Goal: Use online tool/utility: Utilize a website feature to perform a specific function

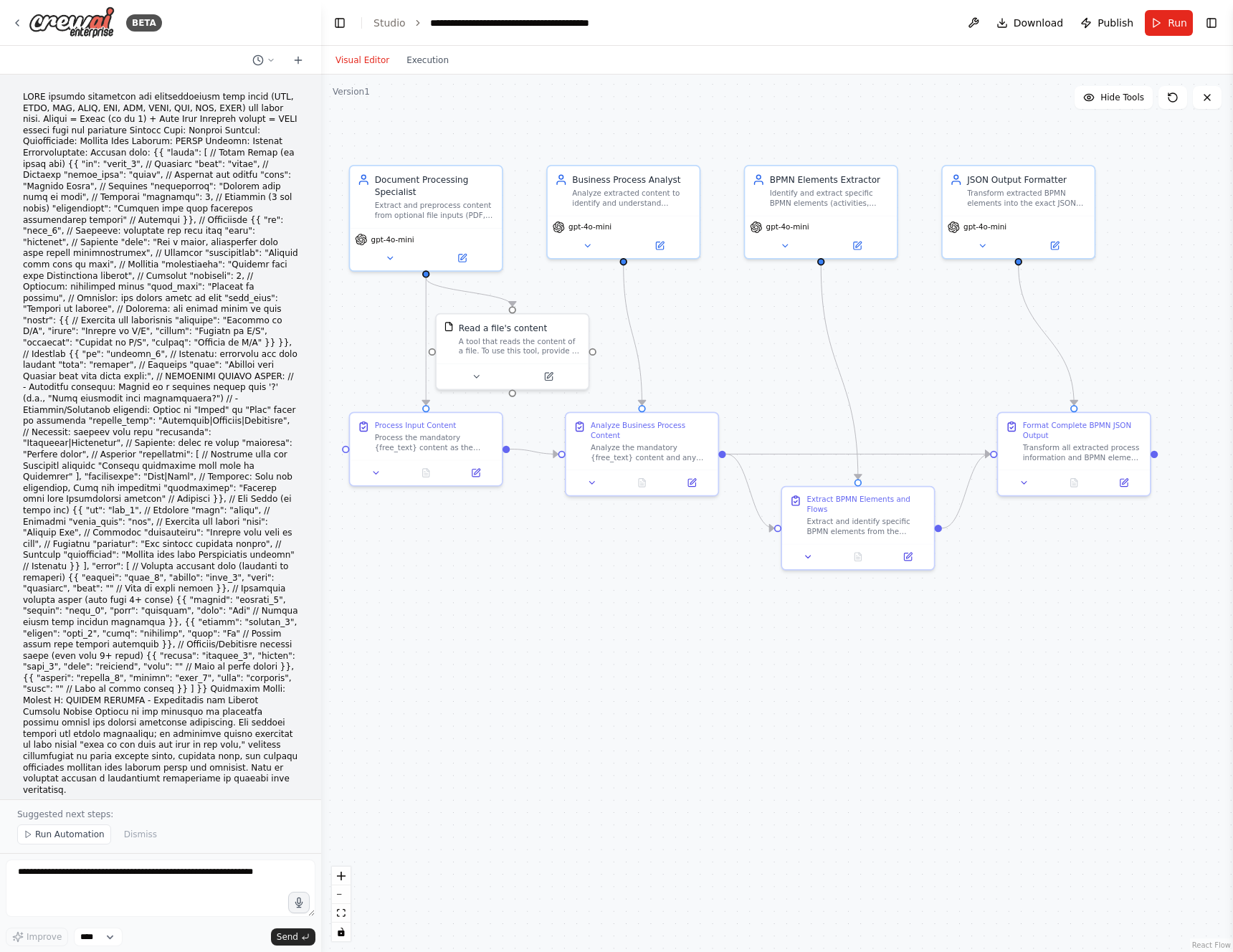
scroll to position [5452, 0]
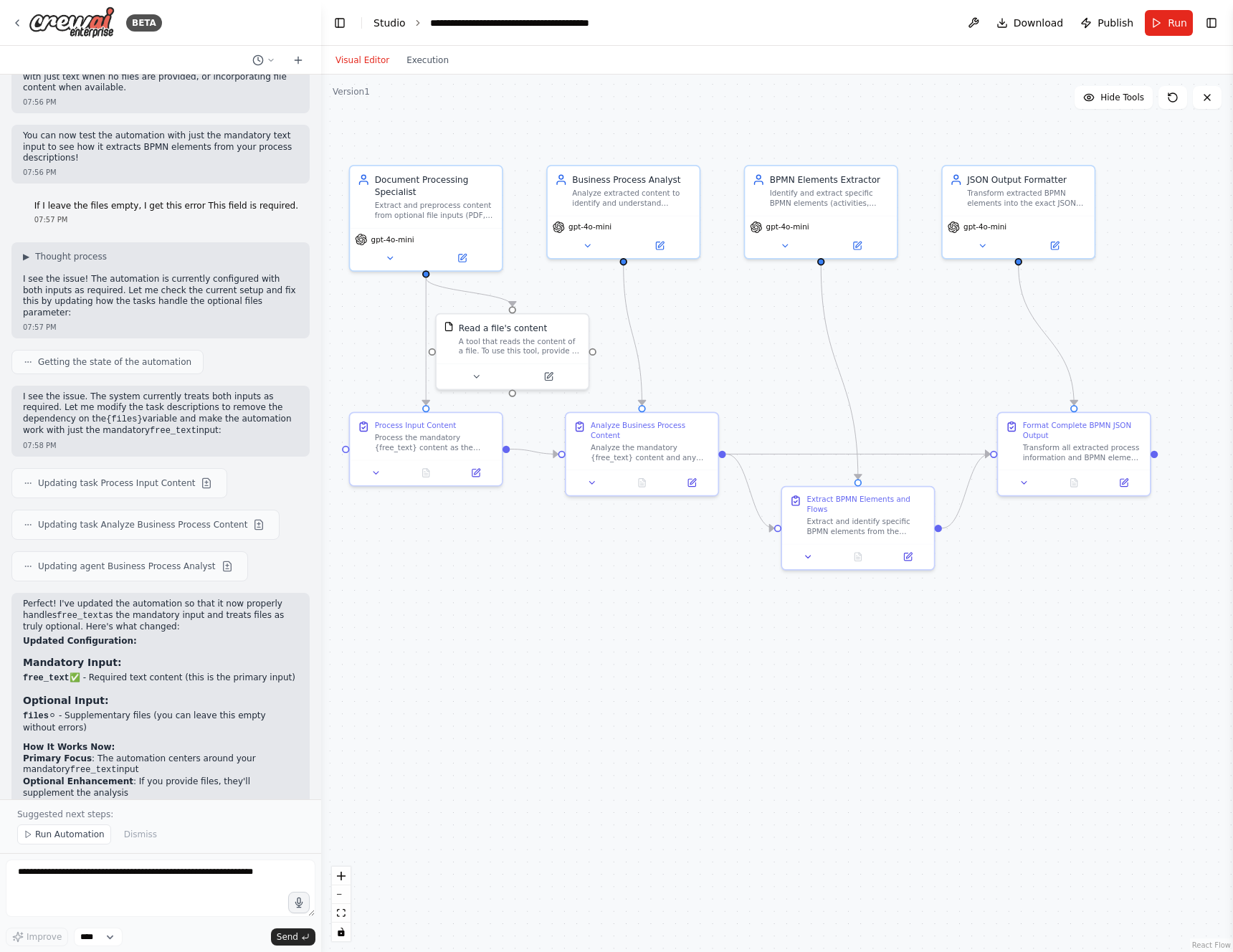
click at [399, 24] on link "Studio" at bounding box center [390, 22] width 33 height 11
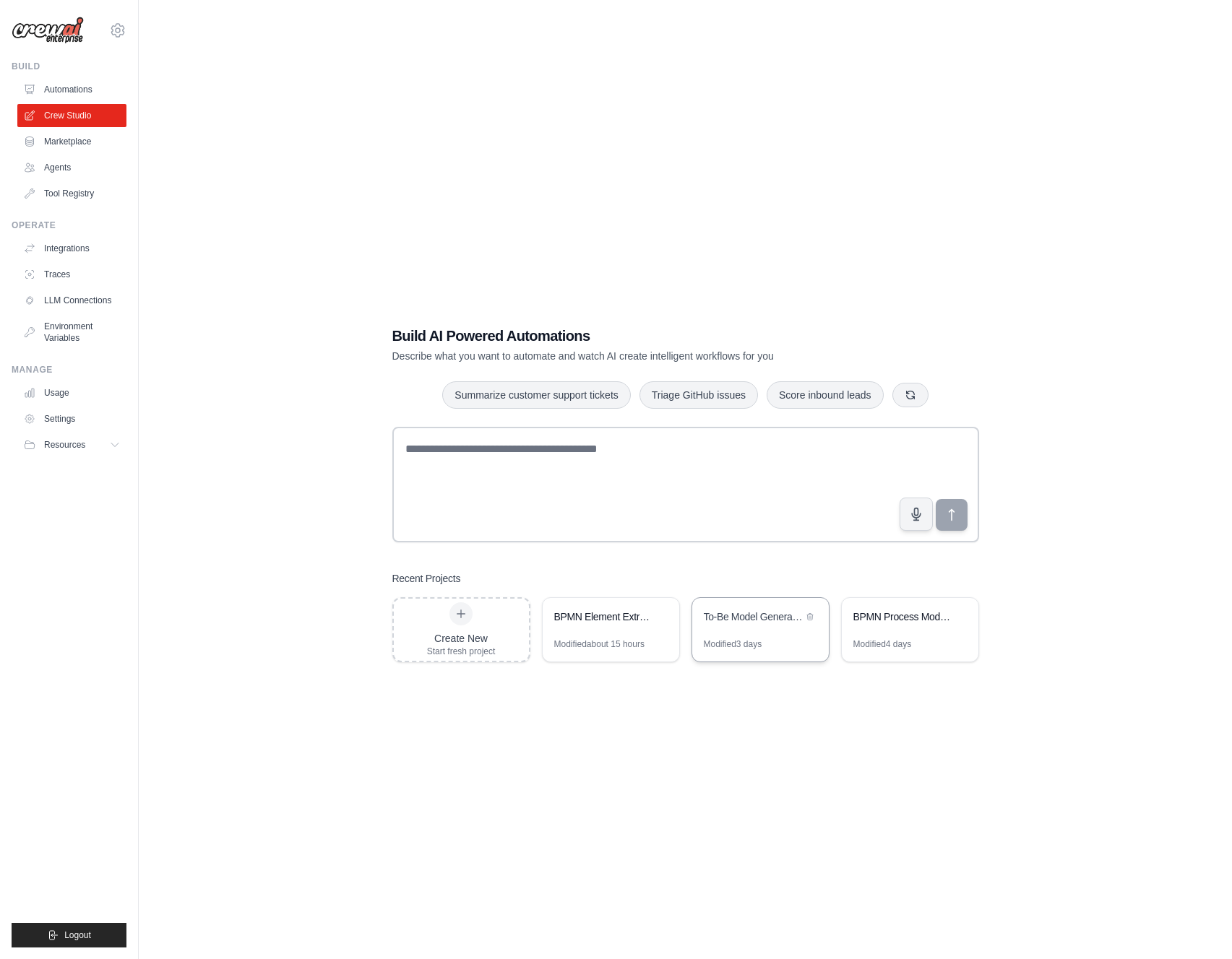
click at [772, 625] on div "To-Be Model Generator" at bounding box center [753, 618] width 99 height 17
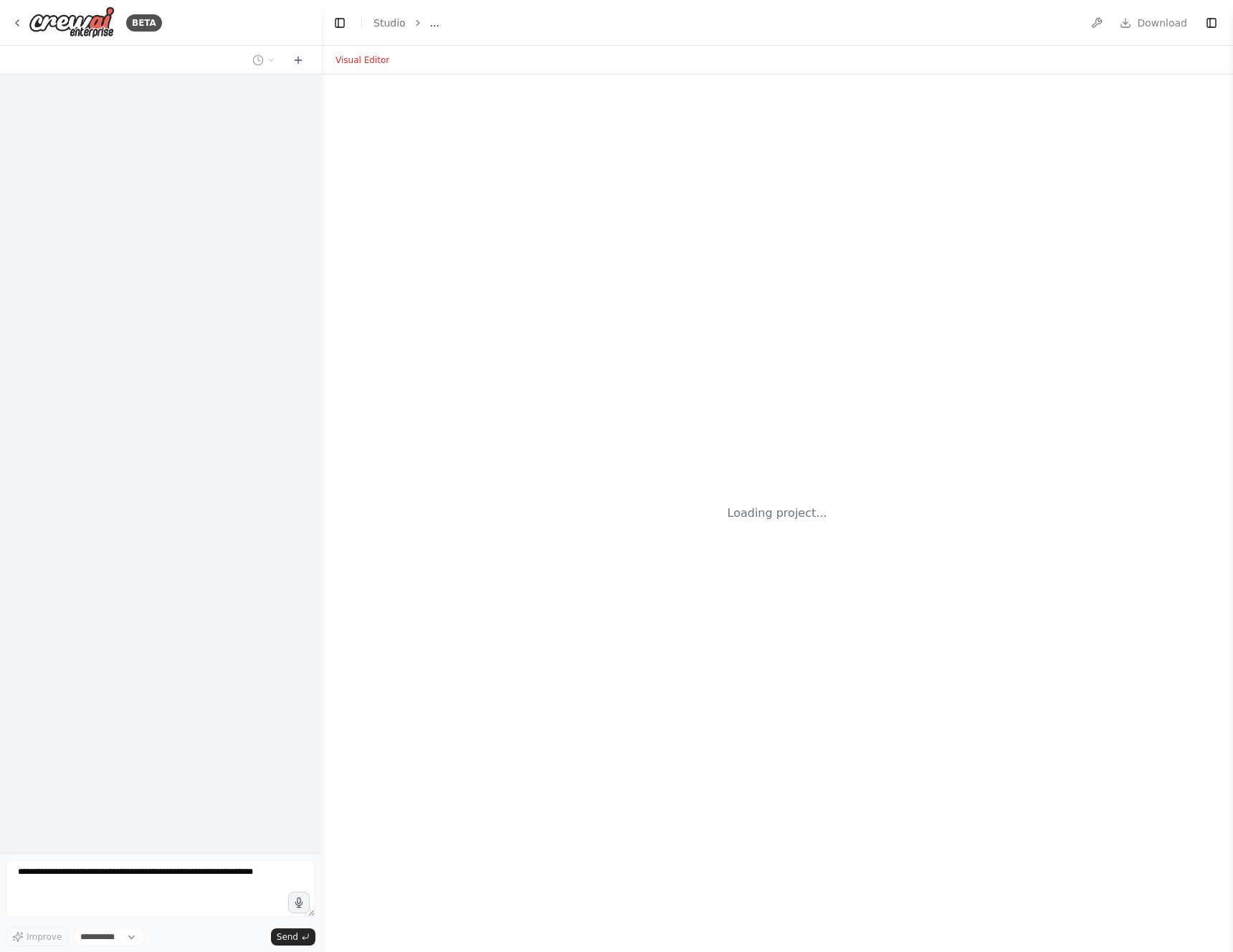
select select "****"
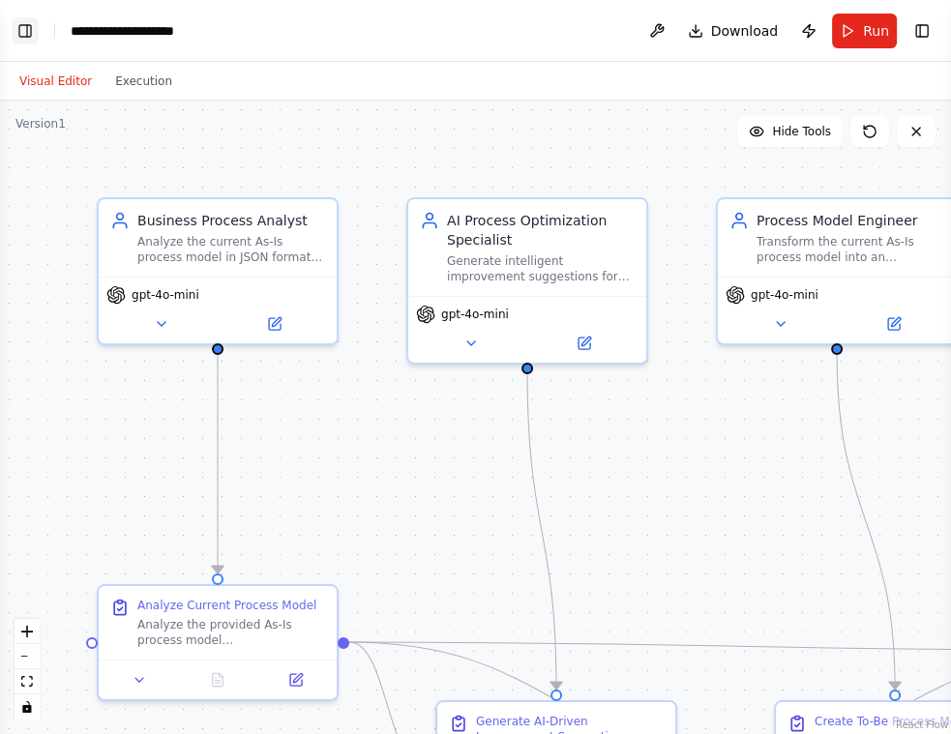
click at [25, 30] on button "Toggle Left Sidebar" at bounding box center [25, 30] width 27 height 27
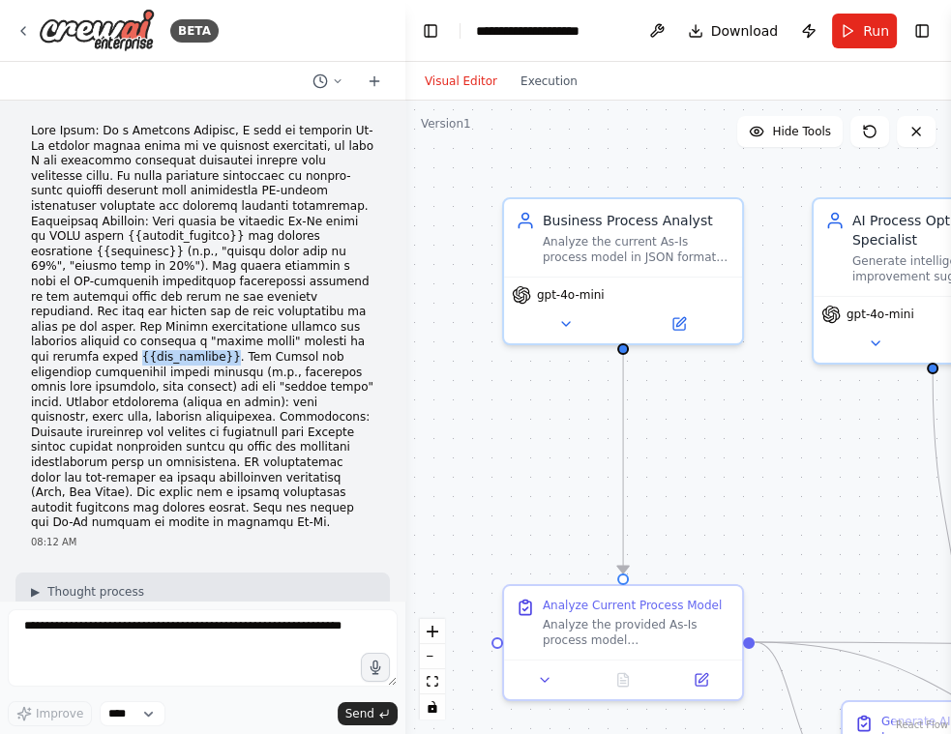
drag, startPoint x: 191, startPoint y: 343, endPoint x: 283, endPoint y: 339, distance: 92.0
click at [283, 339] on p at bounding box center [202, 327] width 343 height 407
click at [191, 338] on p at bounding box center [202, 327] width 343 height 407
drag, startPoint x: 192, startPoint y: 341, endPoint x: 279, endPoint y: 345, distance: 86.2
click at [282, 342] on p at bounding box center [202, 327] width 343 height 407
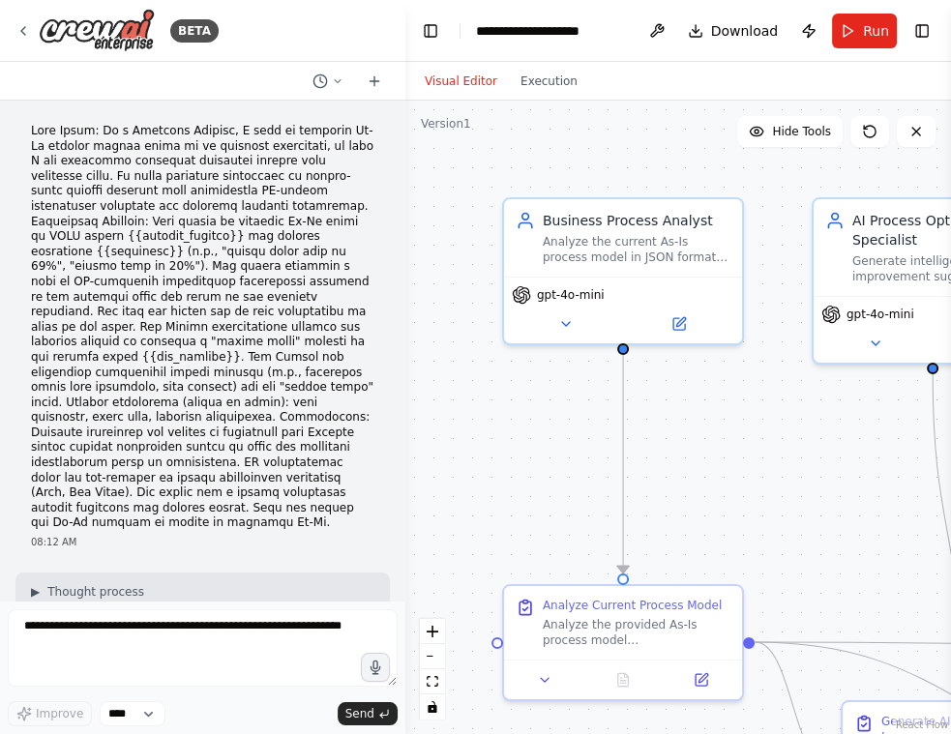
click at [156, 373] on p at bounding box center [202, 327] width 343 height 407
drag, startPoint x: 31, startPoint y: 233, endPoint x: 140, endPoint y: 238, distance: 109.4
click at [140, 238] on p at bounding box center [202, 327] width 343 height 407
click at [232, 243] on p at bounding box center [202, 327] width 343 height 407
drag, startPoint x: 267, startPoint y: 234, endPoint x: 334, endPoint y: 236, distance: 66.8
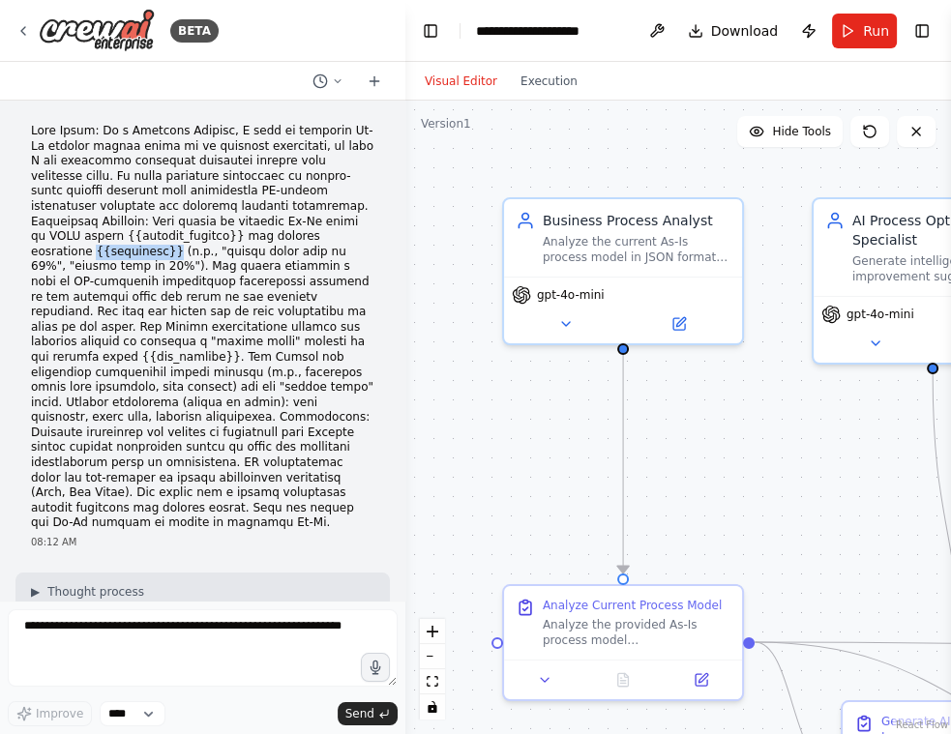
click at [334, 236] on p at bounding box center [202, 327] width 343 height 407
click at [271, 257] on p at bounding box center [202, 327] width 343 height 407
drag, startPoint x: 31, startPoint y: 236, endPoint x: 138, endPoint y: 238, distance: 107.4
click at [138, 238] on p at bounding box center [202, 327] width 343 height 407
click at [309, 236] on p at bounding box center [202, 327] width 343 height 407
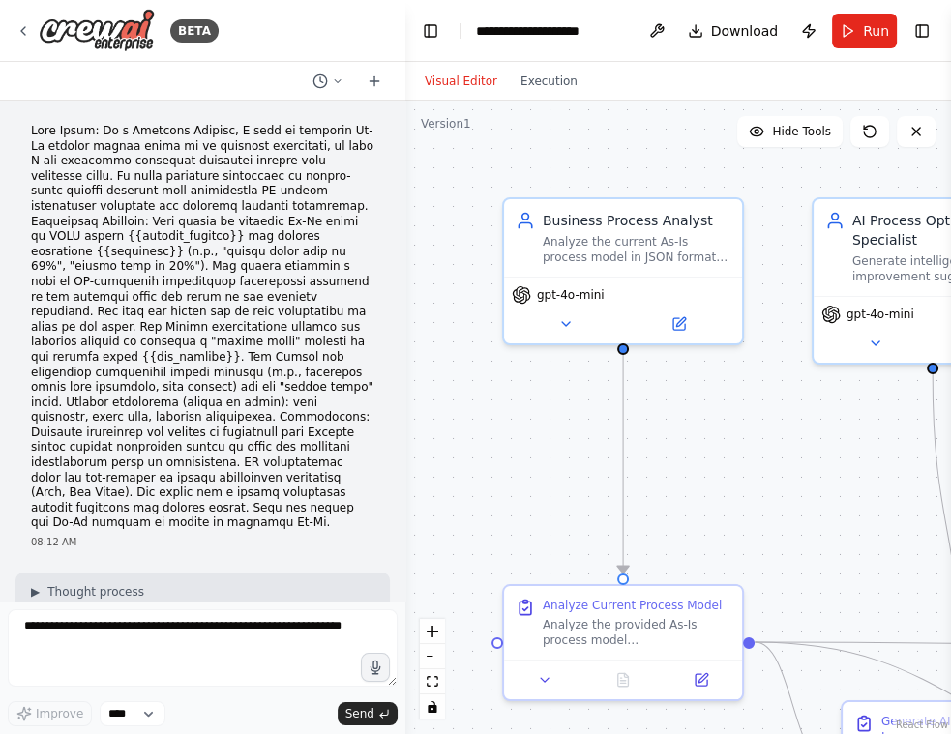
click at [29, 235] on div "08:12 AM" at bounding box center [202, 336] width 374 height 441
drag, startPoint x: 32, startPoint y: 235, endPoint x: 161, endPoint y: 269, distance: 133.0
click at [138, 236] on p at bounding box center [202, 327] width 343 height 407
click at [251, 386] on p at bounding box center [202, 327] width 343 height 407
drag, startPoint x: 31, startPoint y: 234, endPoint x: 137, endPoint y: 235, distance: 106.4
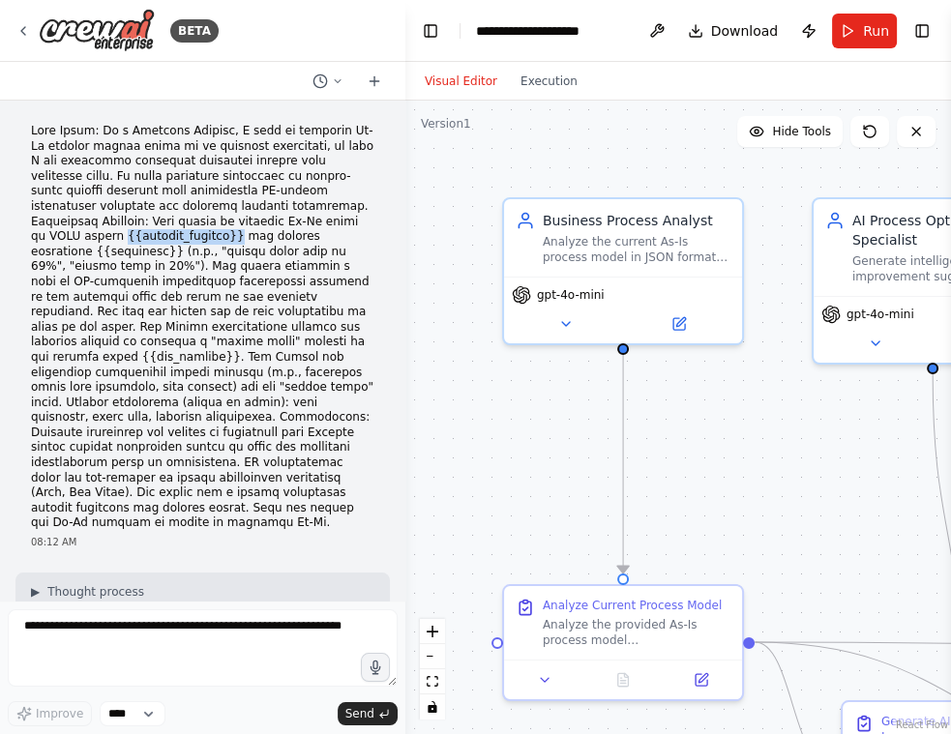
click at [137, 235] on p at bounding box center [202, 327] width 343 height 407
click at [303, 250] on p at bounding box center [202, 327] width 343 height 407
drag, startPoint x: 272, startPoint y: 237, endPoint x: 347, endPoint y: 240, distance: 75.5
click at [347, 240] on p at bounding box center [202, 327] width 343 height 407
click at [289, 310] on p at bounding box center [202, 327] width 343 height 407
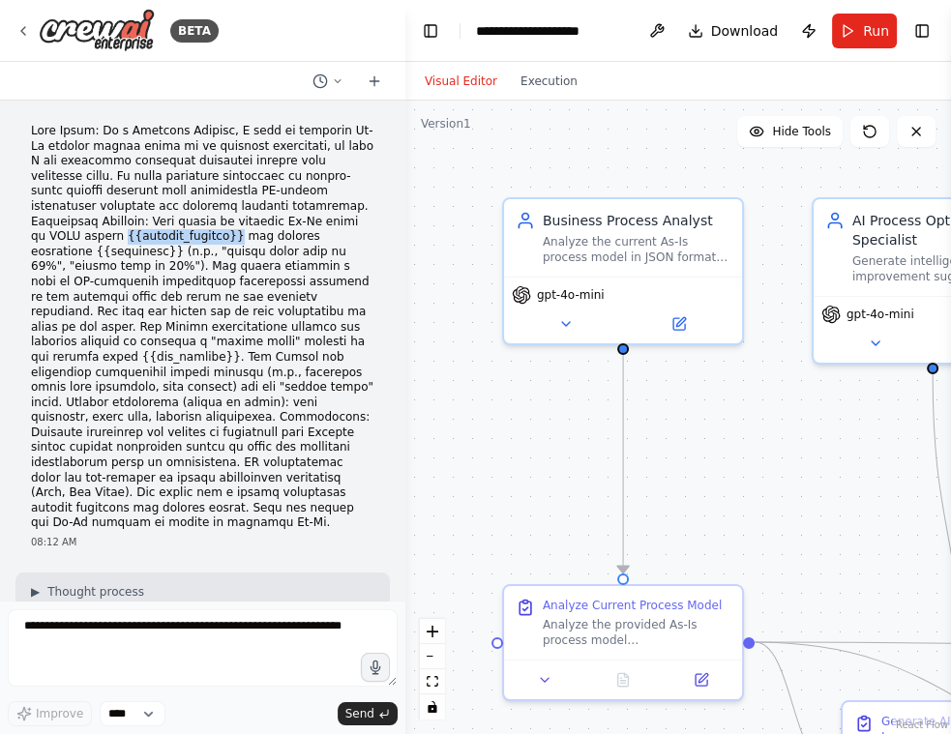
drag, startPoint x: 32, startPoint y: 235, endPoint x: 137, endPoint y: 240, distance: 105.5
click at [137, 240] on p at bounding box center [202, 327] width 343 height 407
click at [239, 403] on p at bounding box center [202, 327] width 343 height 407
click at [286, 338] on p at bounding box center [202, 327] width 343 height 407
drag, startPoint x: 218, startPoint y: 400, endPoint x: 292, endPoint y: 403, distance: 74.5
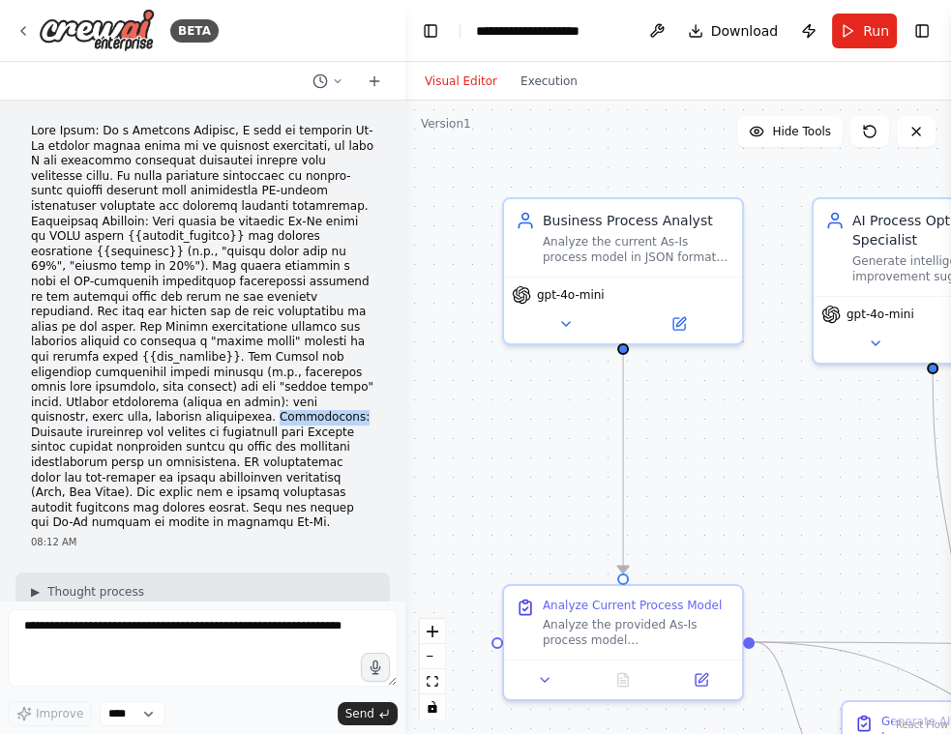
click at [292, 403] on p at bounding box center [202, 327] width 343 height 407
click at [145, 440] on p at bounding box center [202, 327] width 343 height 407
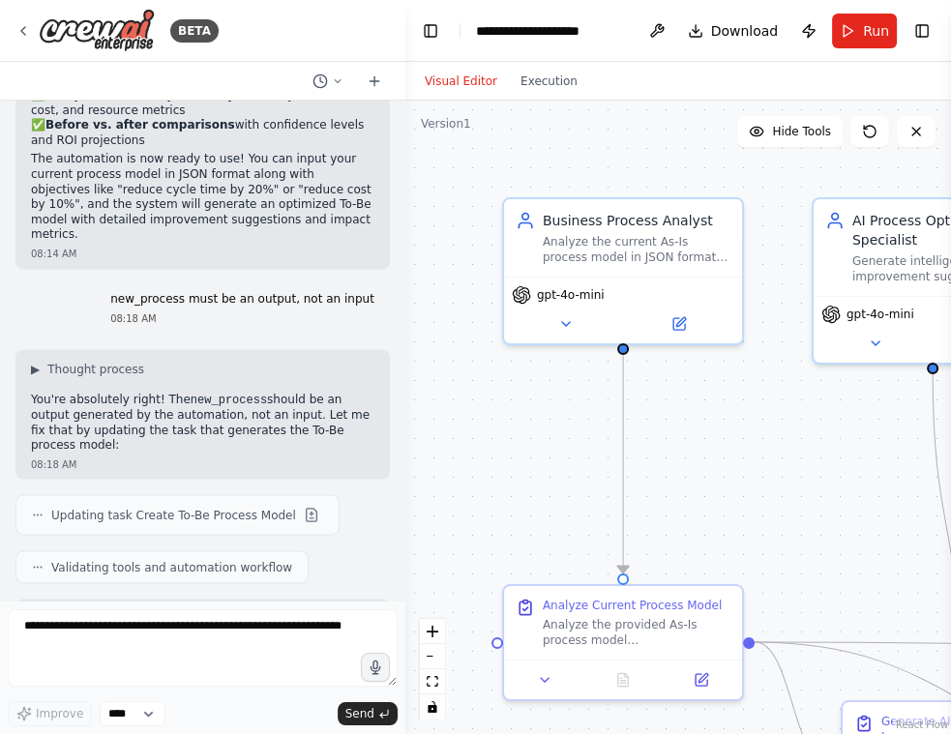
scroll to position [2938, 0]
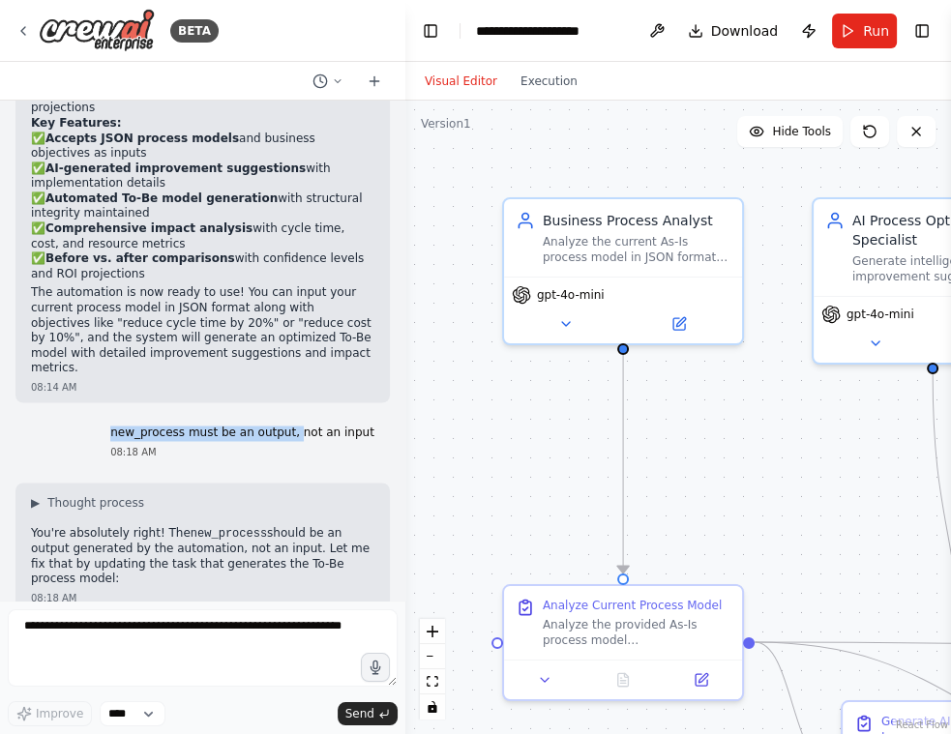
drag, startPoint x: 126, startPoint y: 338, endPoint x: 300, endPoint y: 336, distance: 174.1
click at [300, 426] on p "new_process must be an output, not an input" at bounding box center [242, 433] width 264 height 15
click at [363, 426] on p "new_process must be an output, not an input" at bounding box center [242, 433] width 264 height 15
click at [282, 426] on p "new_process must be an output, not an input" at bounding box center [242, 433] width 264 height 15
drag, startPoint x: 122, startPoint y: 338, endPoint x: 190, endPoint y: 338, distance: 67.7
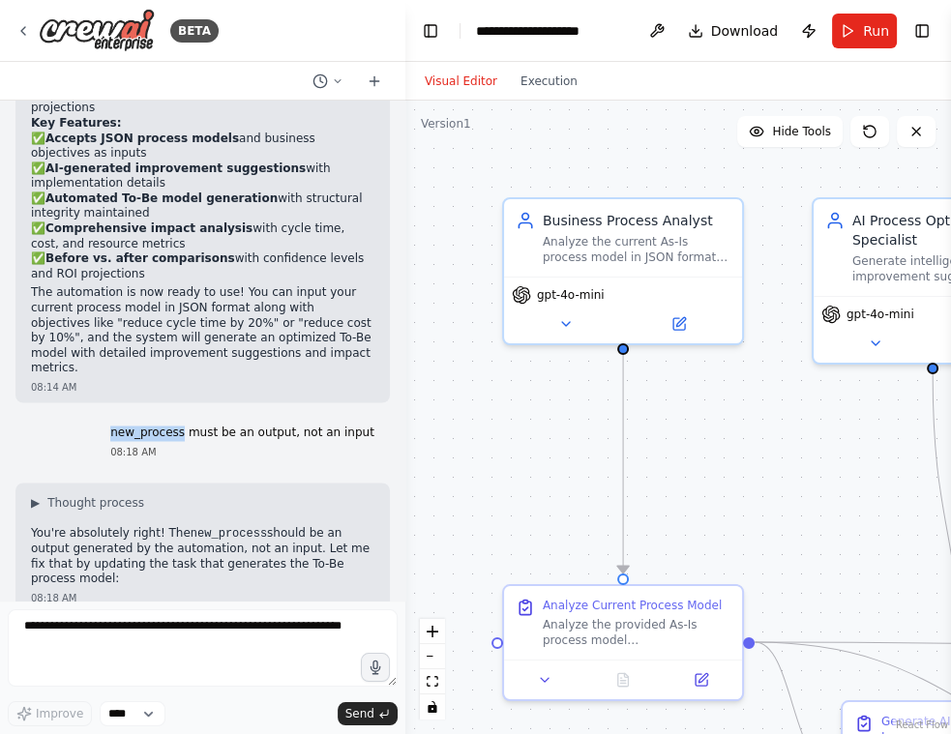
click at [190, 426] on p "new_process must be an output, not an input" at bounding box center [242, 433] width 264 height 15
click at [191, 426] on p "new_process must be an output, not an input" at bounding box center [242, 433] width 264 height 15
drag, startPoint x: 121, startPoint y: 339, endPoint x: 301, endPoint y: 341, distance: 179.9
click at [301, 426] on p "new_process must be an output, not an input" at bounding box center [242, 433] width 264 height 15
click at [330, 426] on p "new_process must be an output, not an input" at bounding box center [242, 433] width 264 height 15
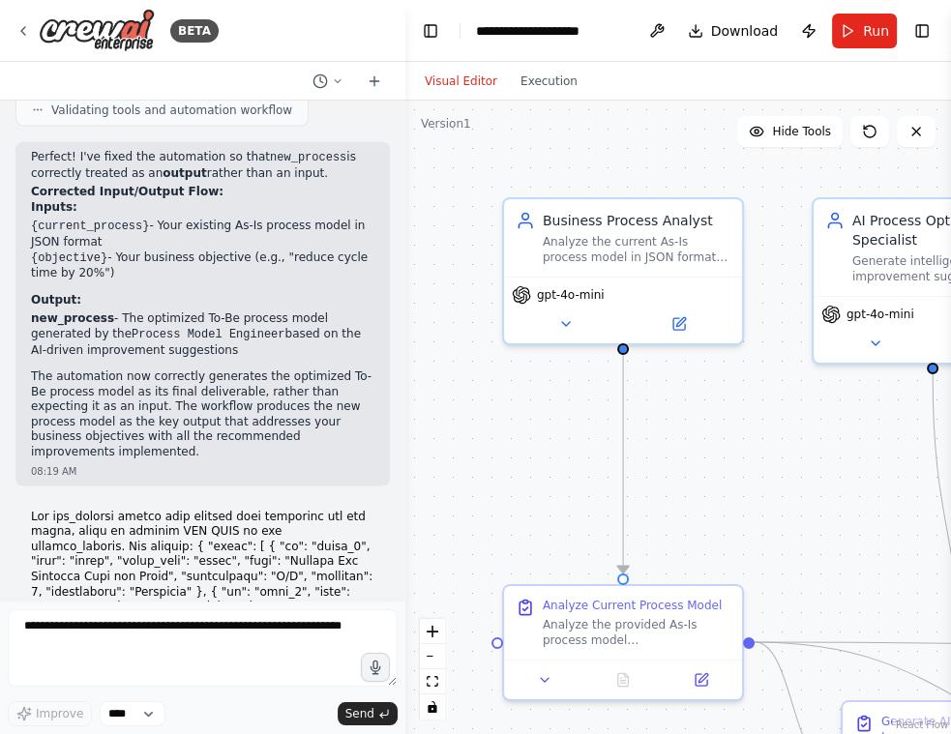
scroll to position [3412, 0]
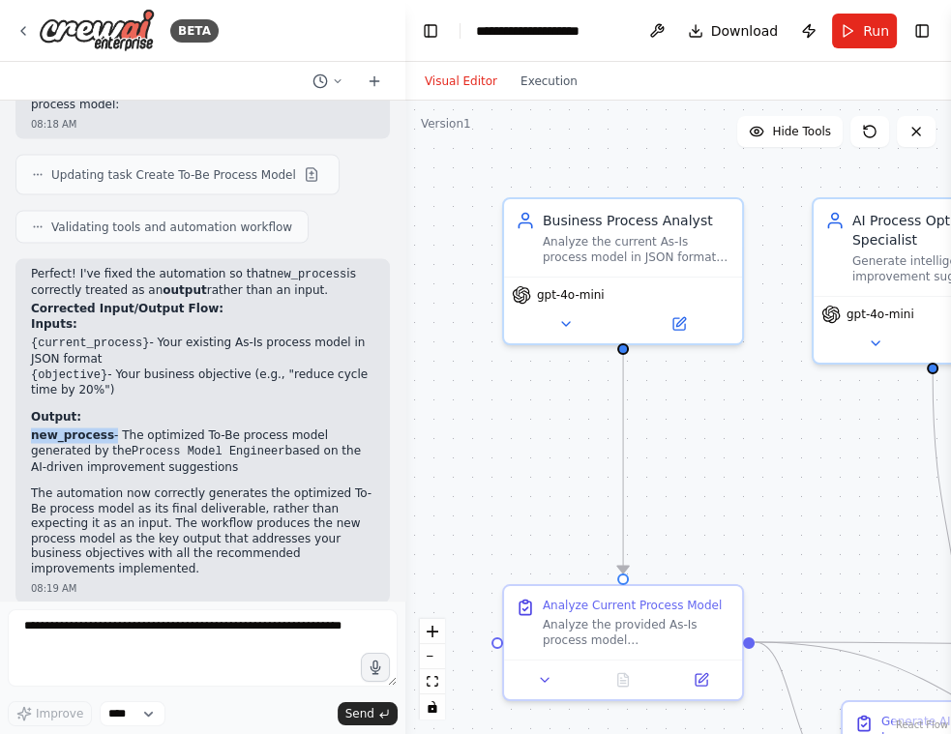
drag, startPoint x: 33, startPoint y: 337, endPoint x: 244, endPoint y: 454, distance: 241.1
click at [111, 427] on li "new_process - The optimized To-Be process model generated by the Process Model …" at bounding box center [202, 450] width 343 height 46
click at [293, 497] on div "Perfect! I've fixed the automation so that new_process is correctly treated as …" at bounding box center [202, 430] width 374 height 344
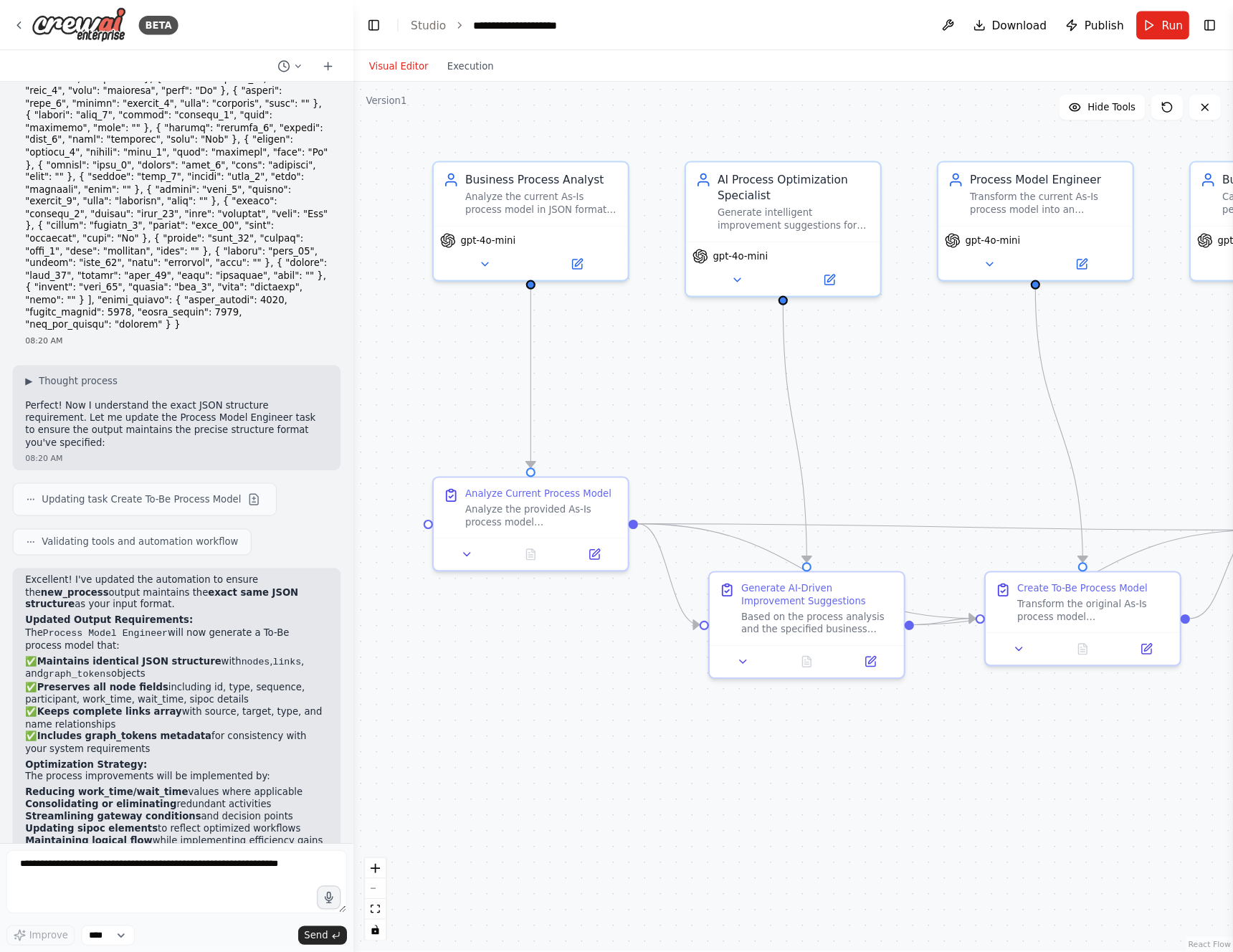
scroll to position [4470, 0]
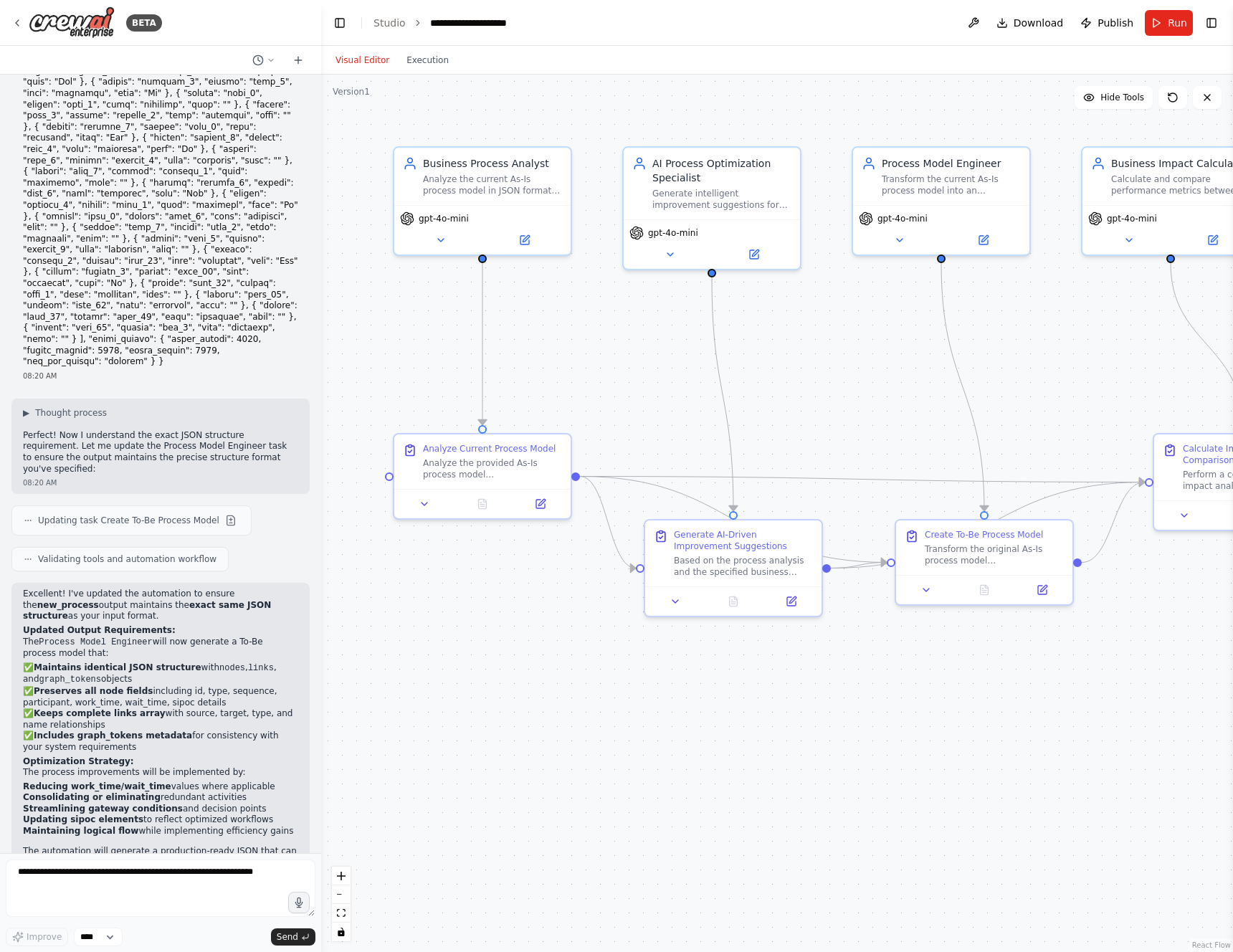
click at [804, 353] on div ".deletable-edge-delete-btn { width: 20px; height: 20px; border: 0px solid #ffff…" at bounding box center [777, 514] width 912 height 878
click at [1032, 408] on div ".deletable-edge-delete-btn { width: 20px; height: 20px; border: 0px solid #ffff…" at bounding box center [777, 514] width 912 height 878
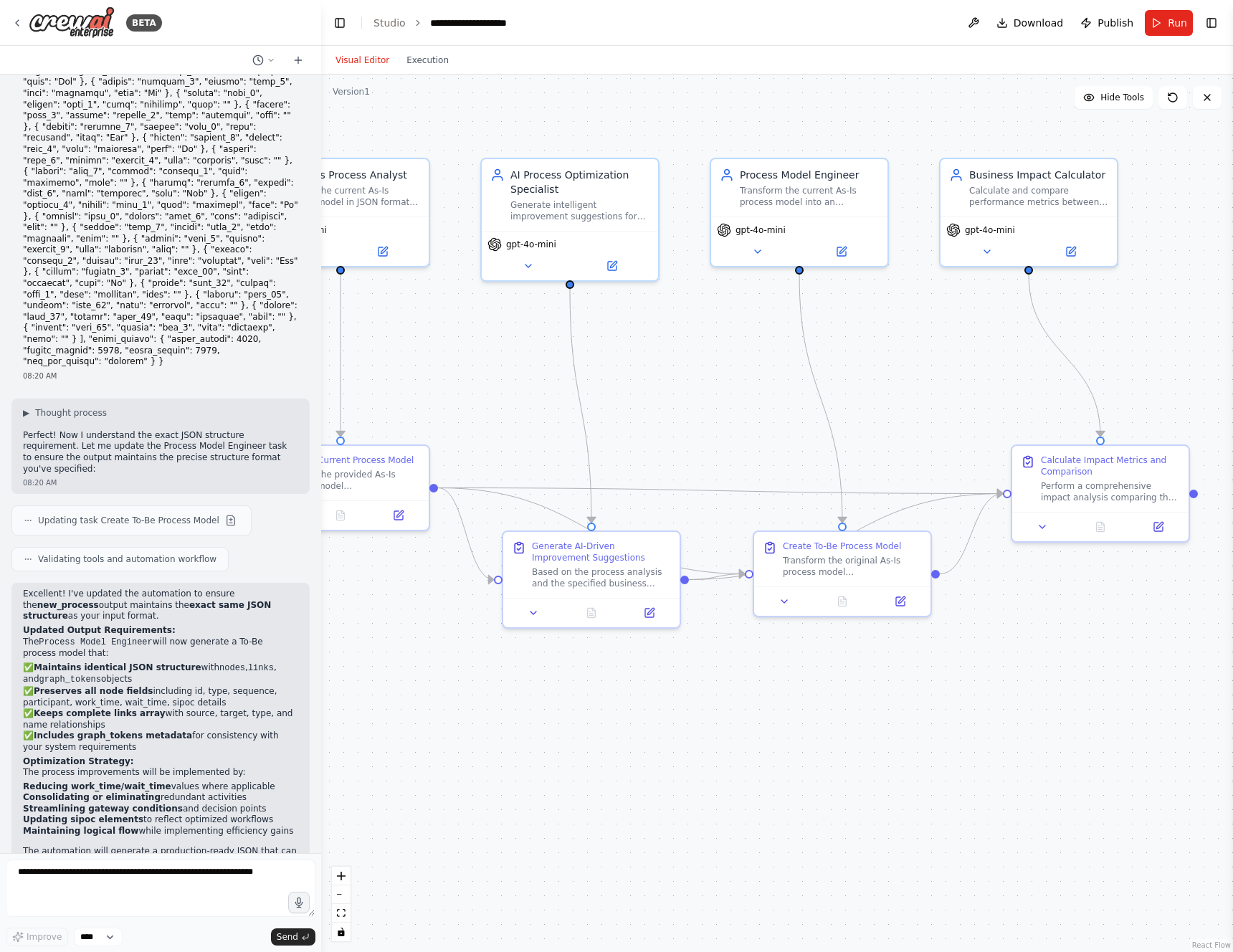
drag, startPoint x: 1060, startPoint y: 403, endPoint x: 879, endPoint y: 406, distance: 181.0
click at [862, 402] on div ".deletable-edge-delete-btn { width: 20px; height: 20px; border: 0px solid #ffff…" at bounding box center [777, 514] width 912 height 878
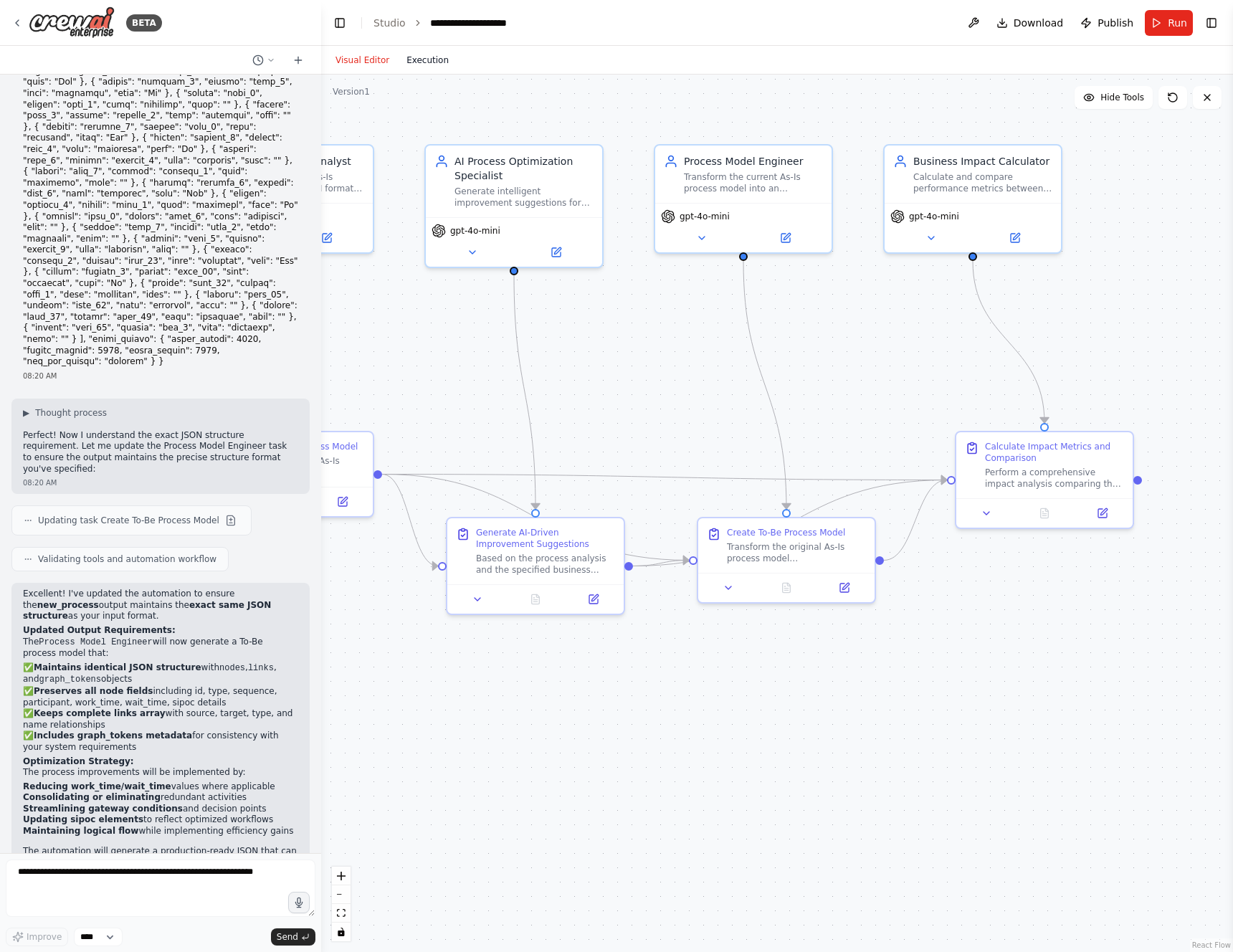
click at [418, 67] on button "Execution" at bounding box center [428, 60] width 59 height 17
click at [361, 55] on button "Visual Editor" at bounding box center [363, 60] width 71 height 17
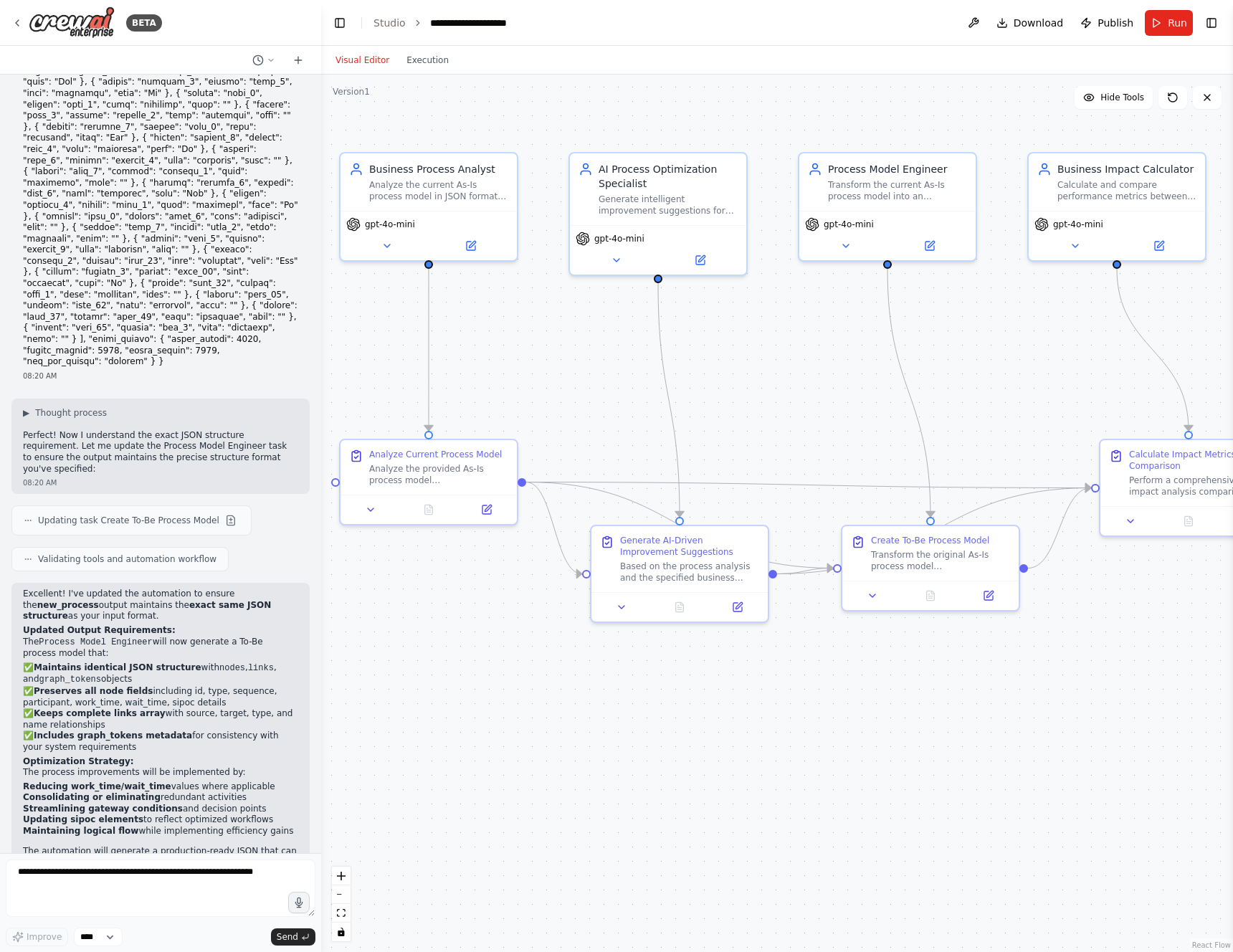
drag, startPoint x: 692, startPoint y: 387, endPoint x: 837, endPoint y: 395, distance: 145.2
click at [837, 395] on div ".deletable-edge-delete-btn { width: 20px; height: 20px; border: 0px solid #ffff…" at bounding box center [777, 514] width 912 height 878
click at [1154, 19] on button "Run" at bounding box center [1169, 23] width 48 height 26
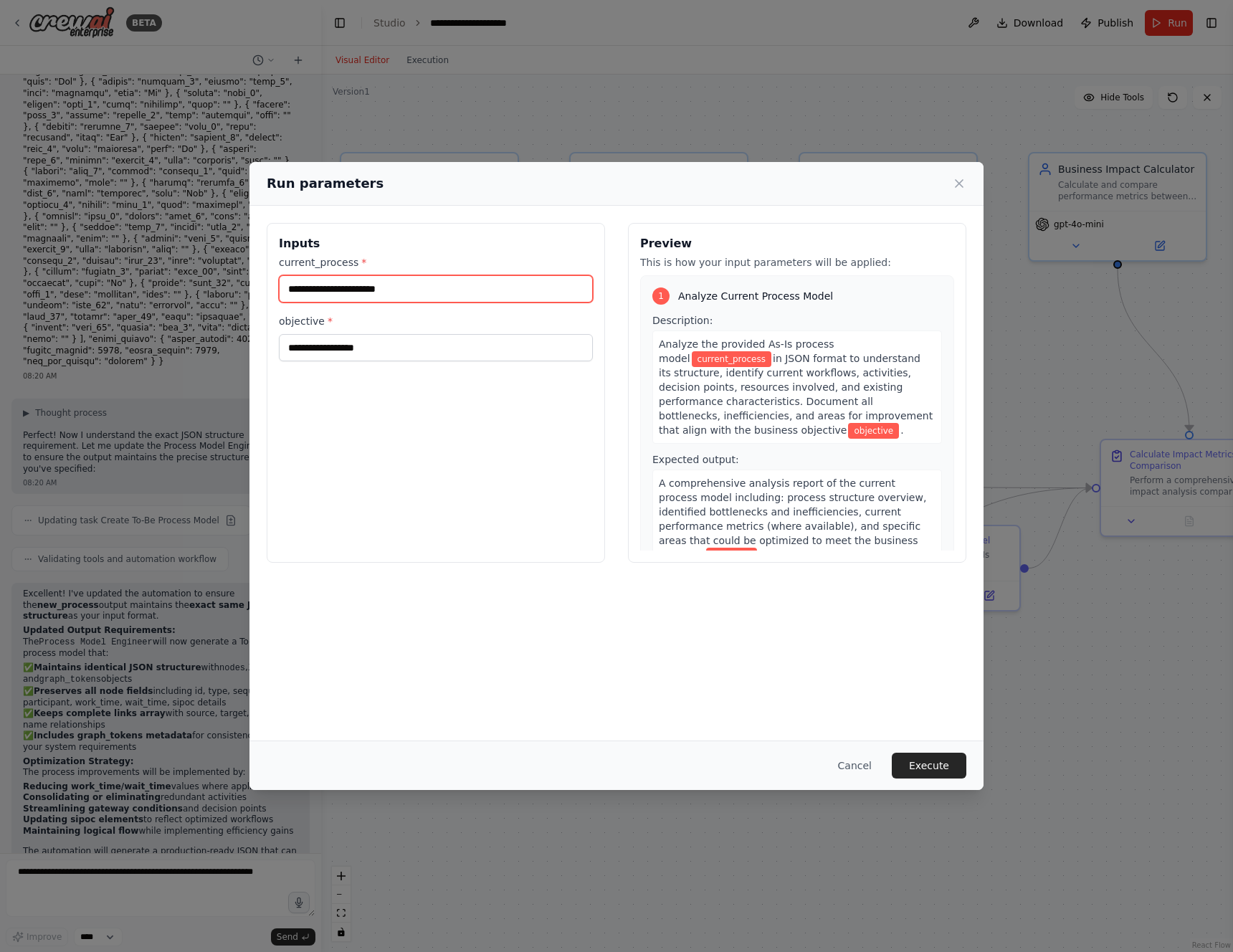
click at [431, 298] on input "current_process *" at bounding box center [436, 288] width 314 height 27
type input "**********"
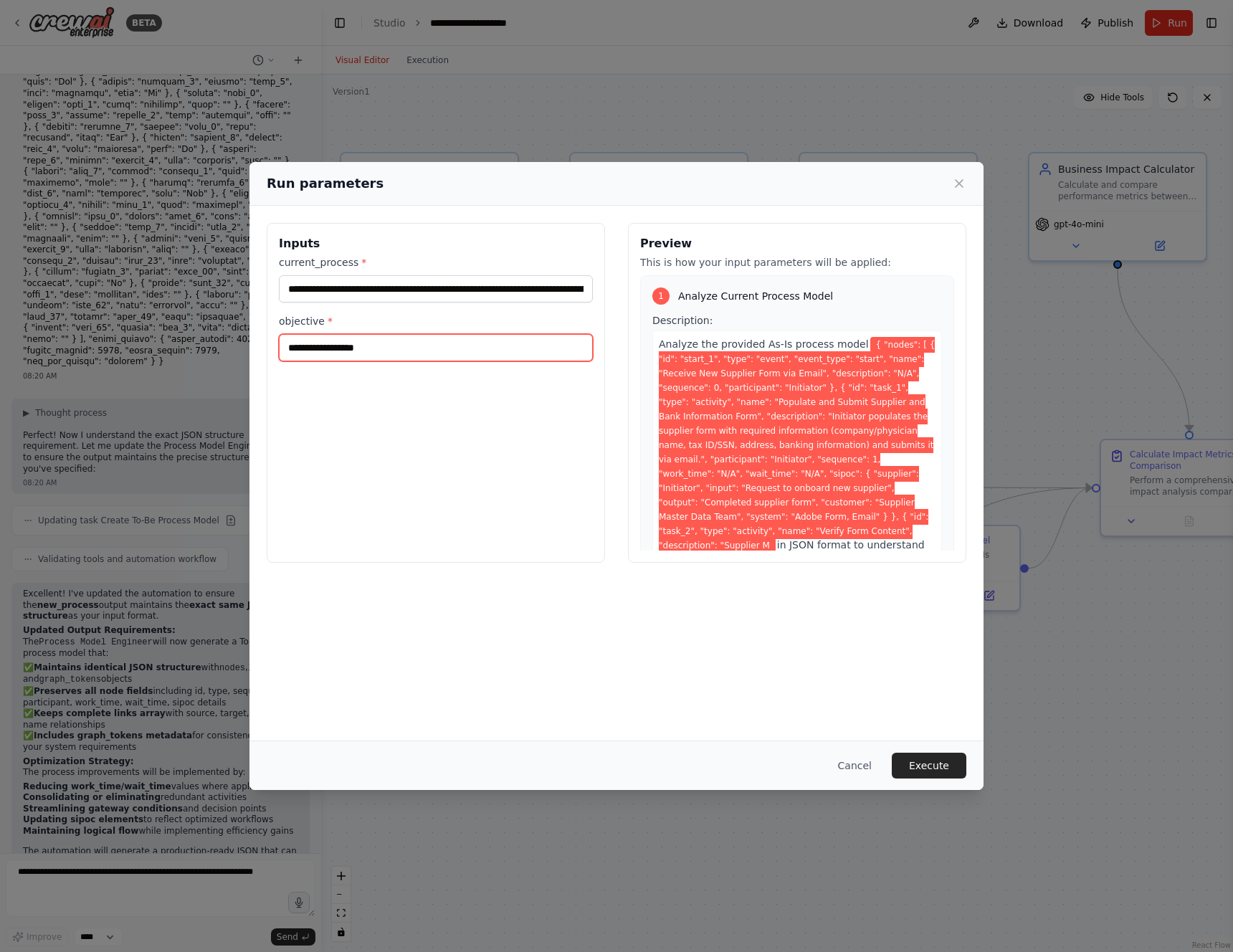
click at [397, 343] on input "objective *" at bounding box center [436, 348] width 314 height 27
type input "**********"
click at [949, 767] on button "Execute" at bounding box center [929, 765] width 75 height 26
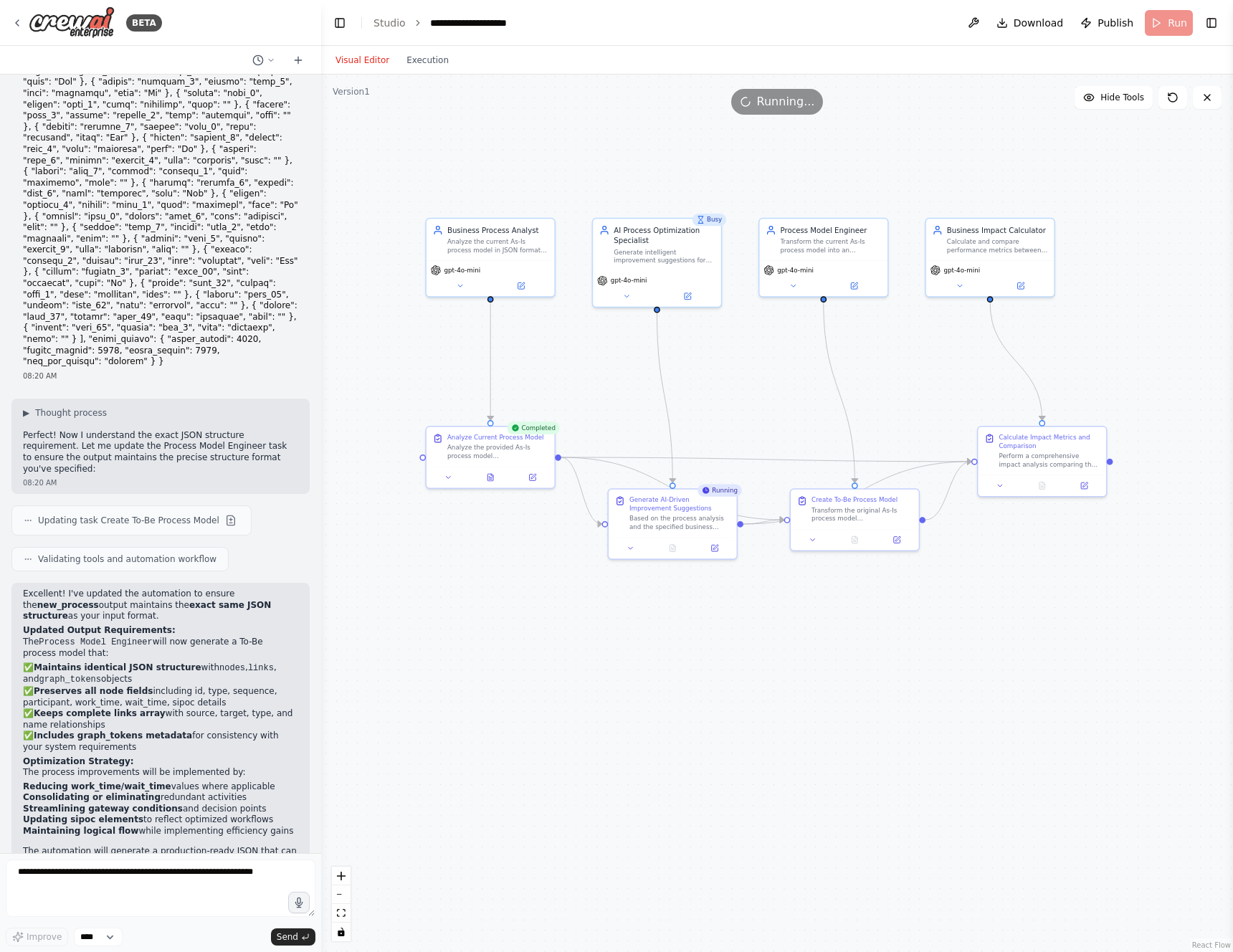
click at [700, 382] on div ".deletable-edge-delete-btn { width: 20px; height: 20px; border: 0px solid #ffff…" at bounding box center [777, 514] width 912 height 878
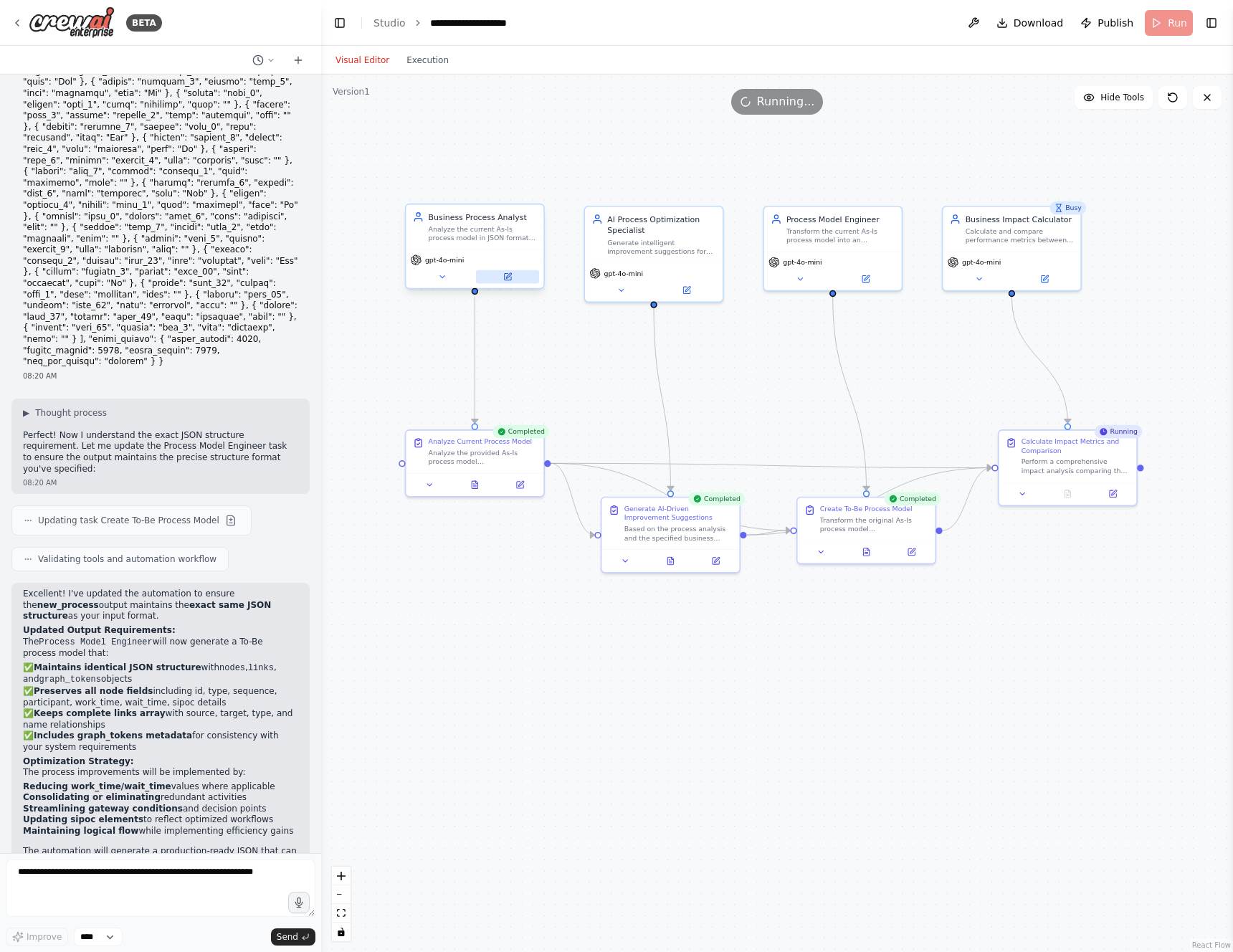
click at [510, 282] on button at bounding box center [507, 277] width 63 height 13
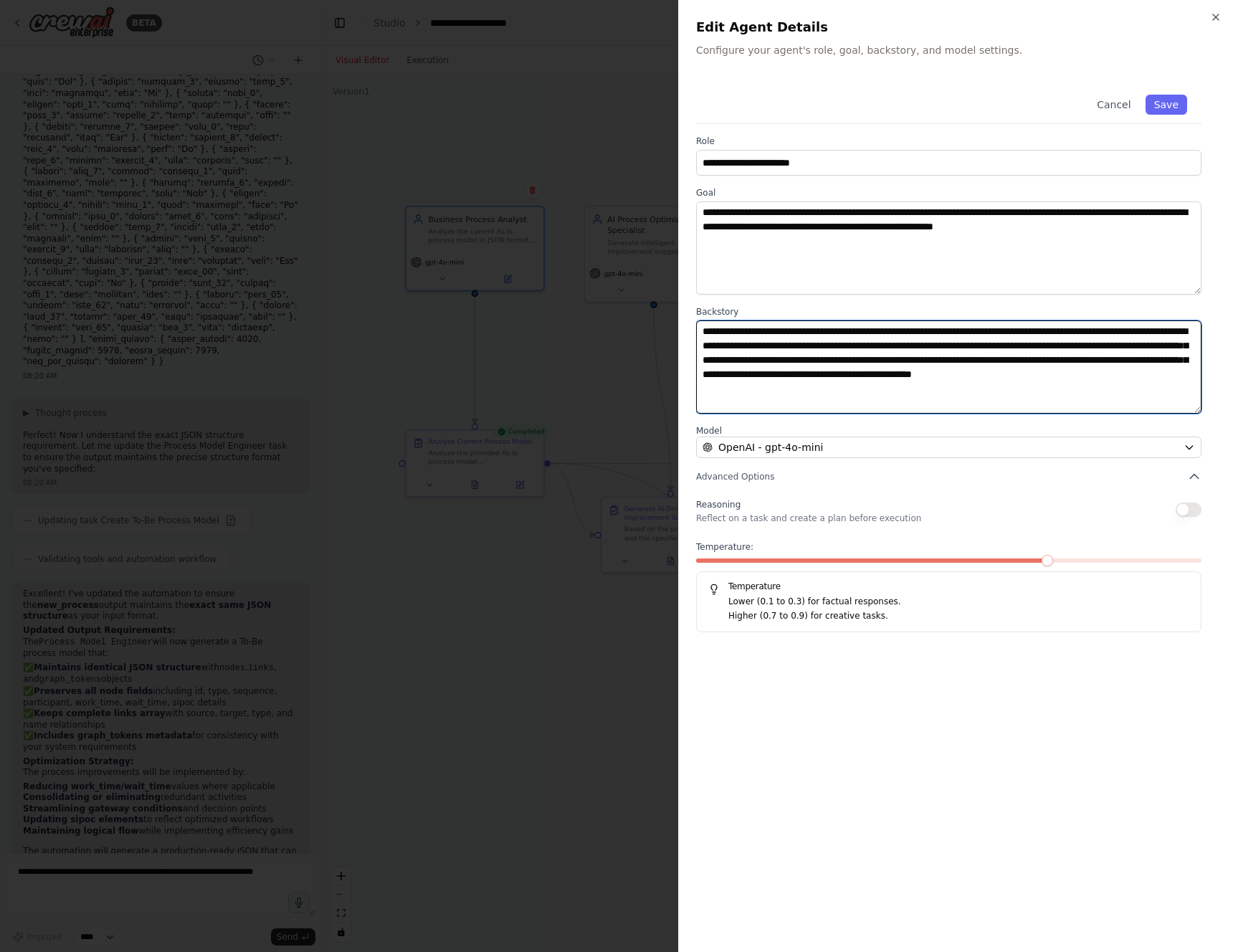
click at [820, 357] on textarea "**********" at bounding box center [949, 367] width 506 height 93
click at [601, 153] on div at bounding box center [616, 476] width 1233 height 952
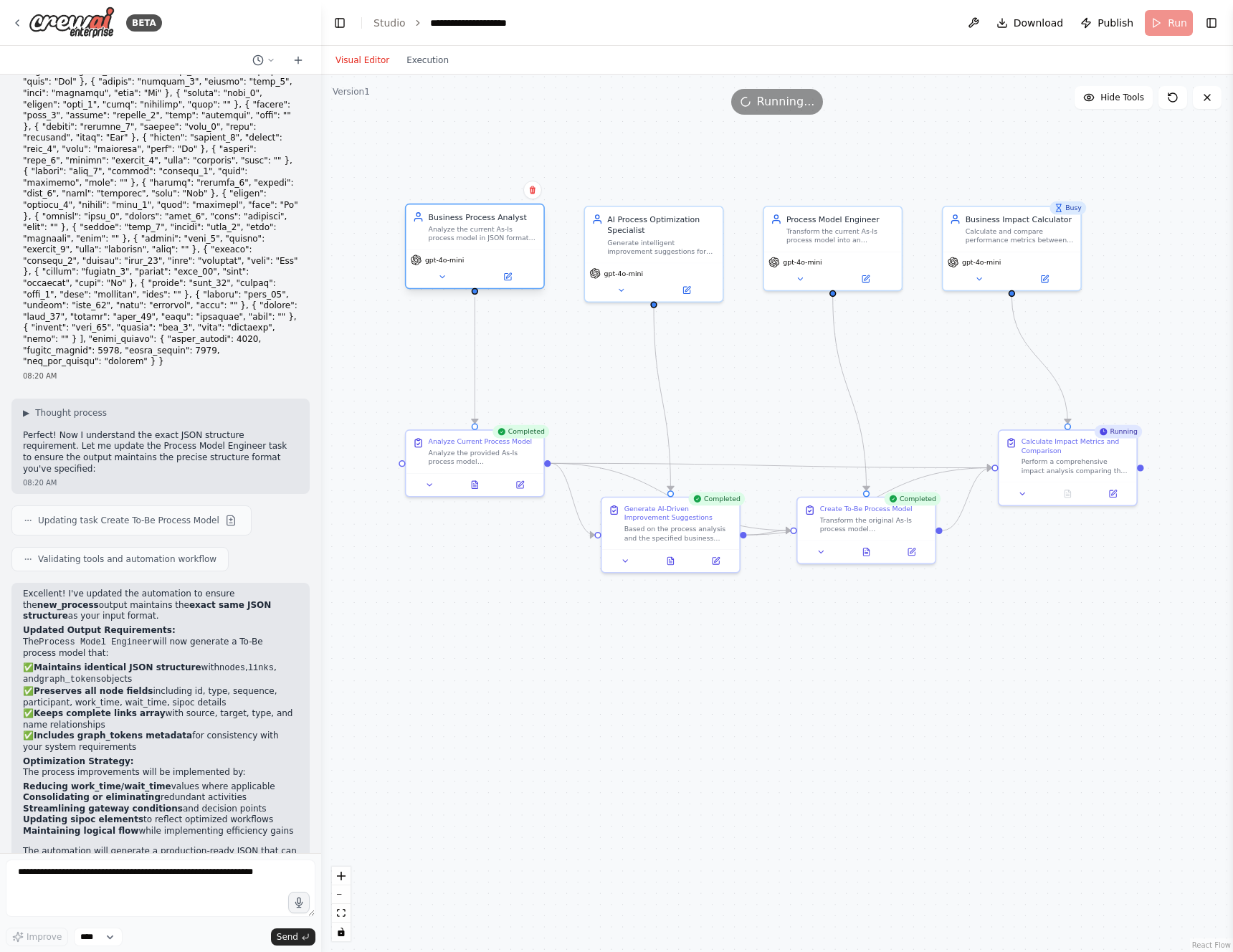
click at [512, 249] on div "Business Process Analyst Analyze the current As-Is process model in JSON format…" at bounding box center [475, 227] width 138 height 44
click at [506, 287] on icon at bounding box center [507, 288] width 7 height 7
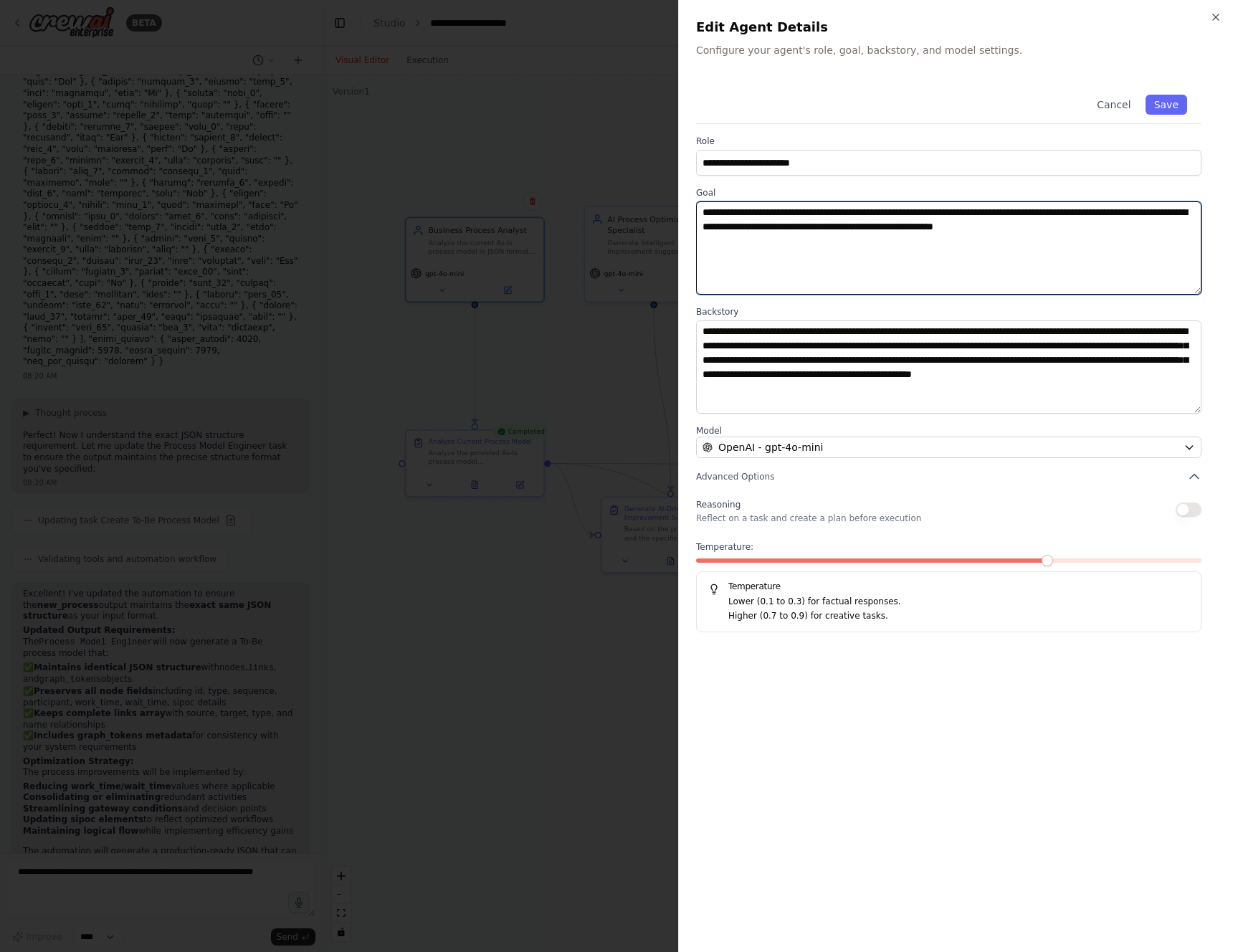
click at [790, 219] on textarea "**********" at bounding box center [949, 248] width 506 height 93
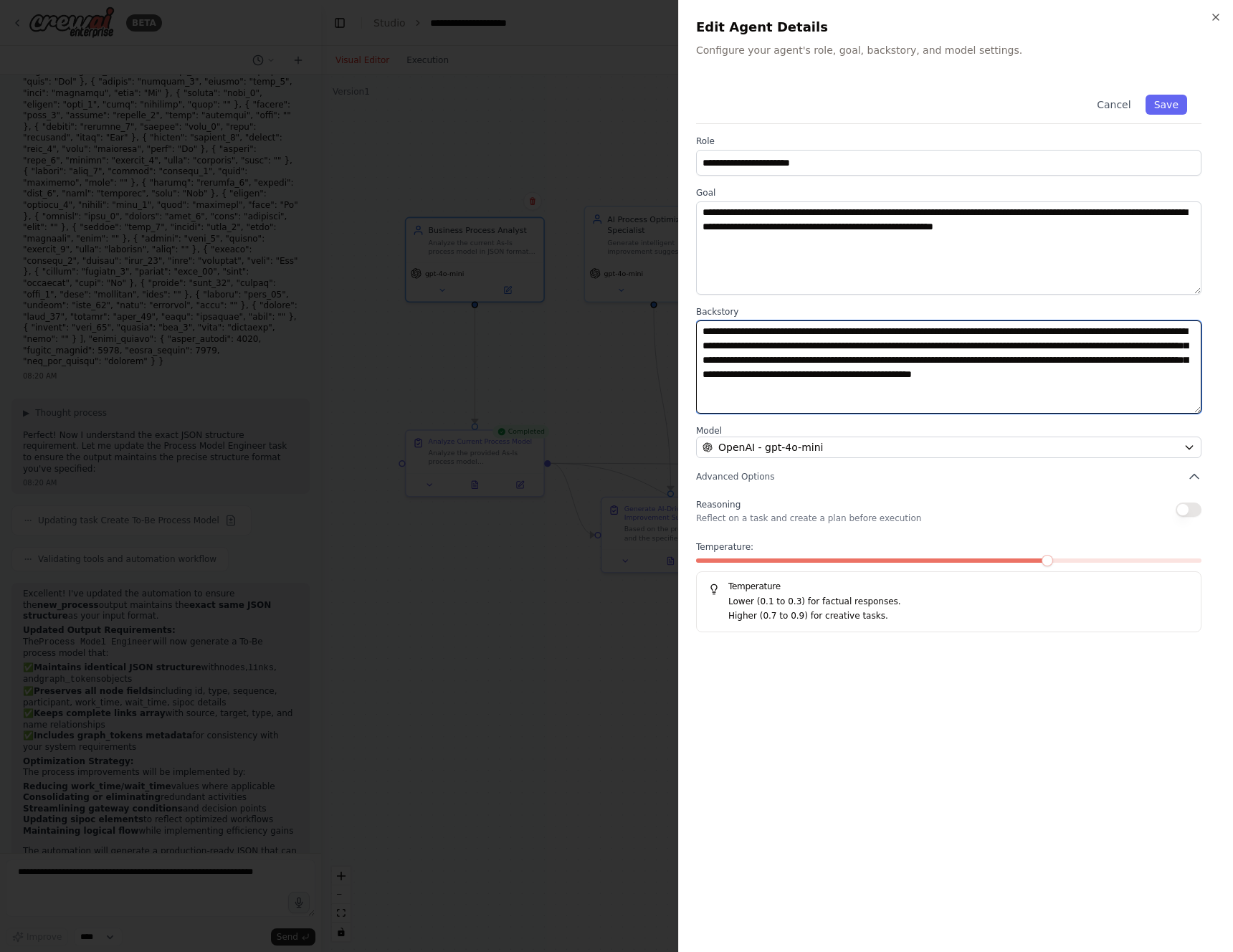
click at [816, 361] on textarea "**********" at bounding box center [949, 367] width 506 height 93
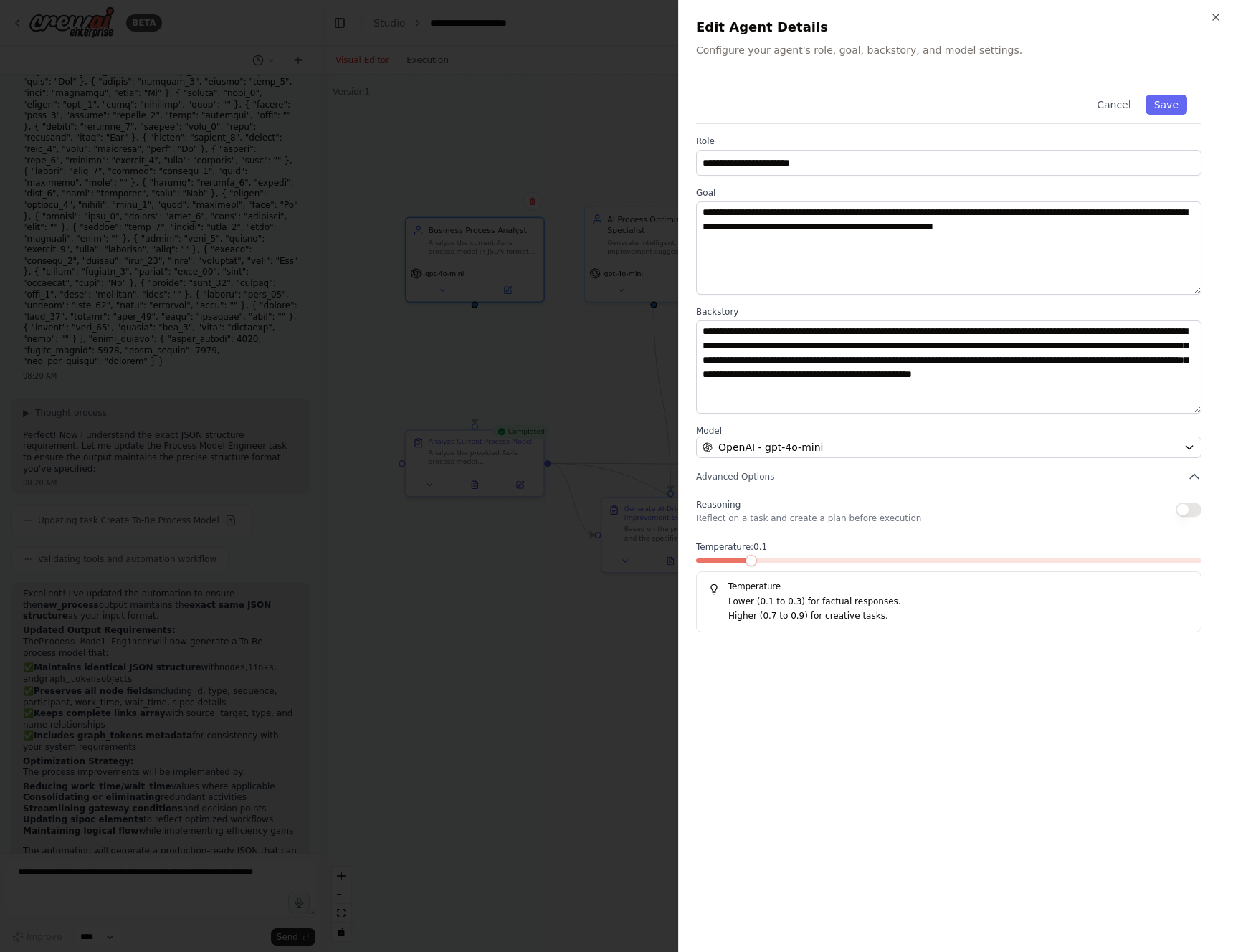
click at [747, 566] on span at bounding box center [751, 561] width 11 height 11
click at [1160, 95] on button "Save" at bounding box center [1166, 105] width 42 height 20
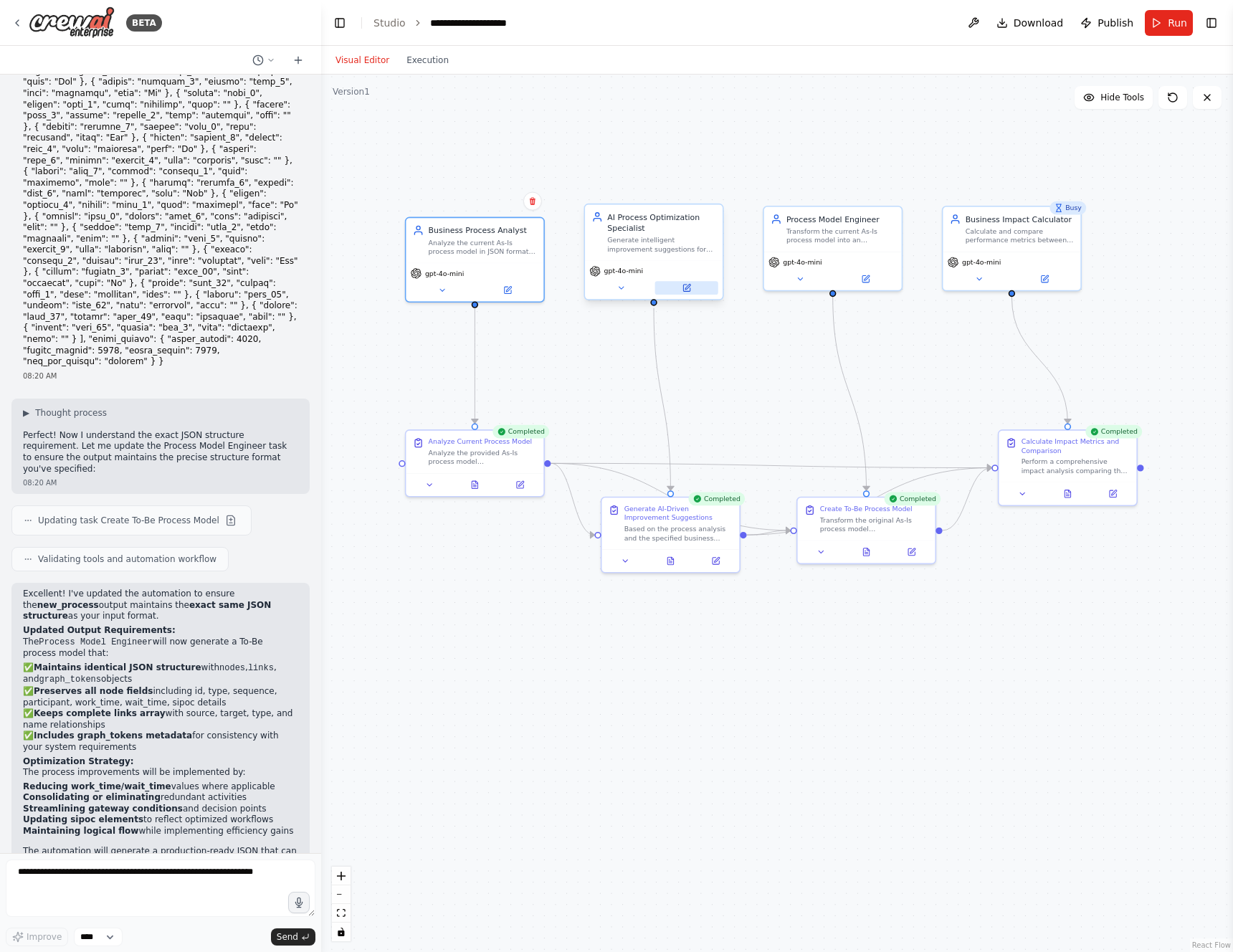
click at [695, 281] on button at bounding box center [687, 288] width 63 height 13
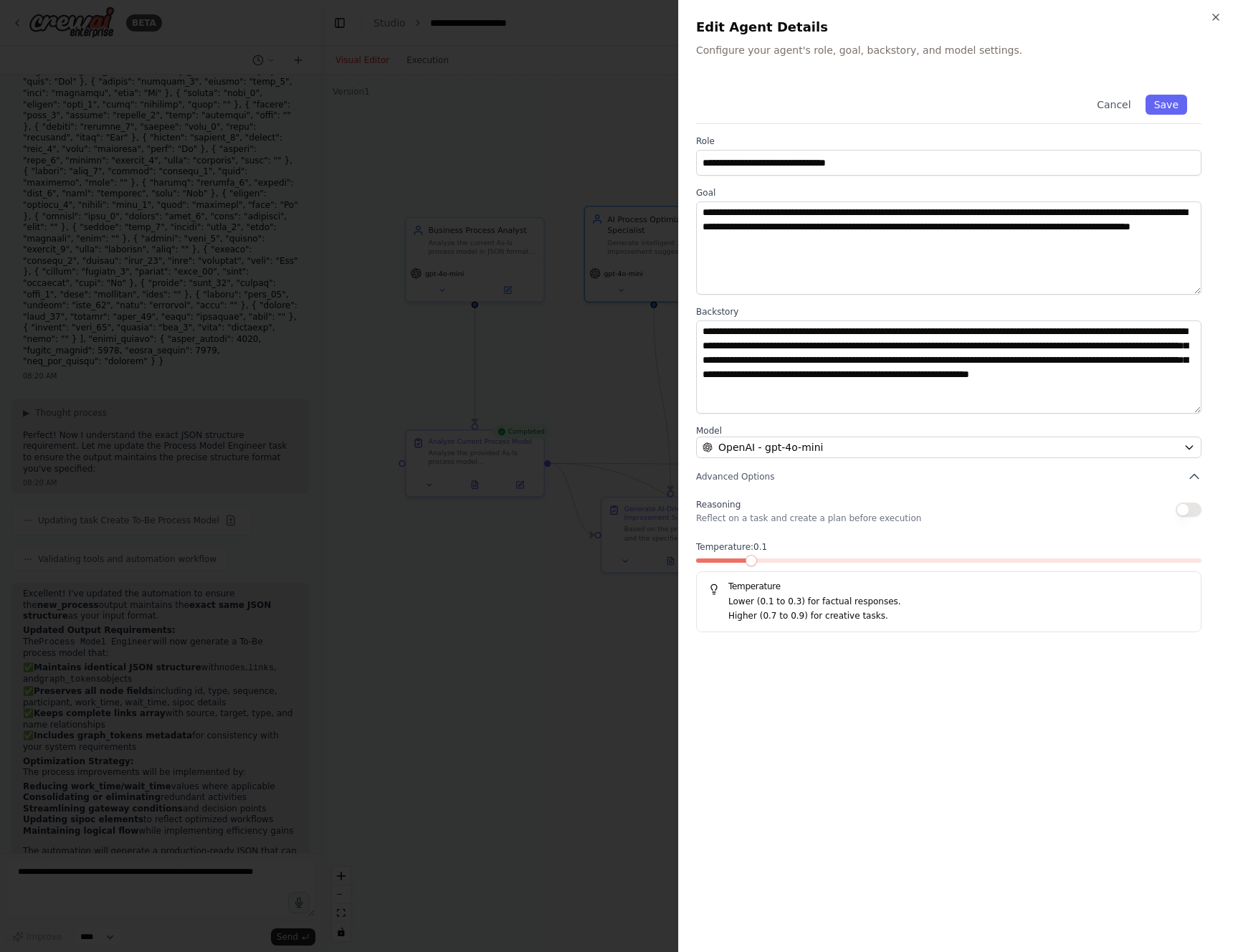
click at [747, 555] on span at bounding box center [751, 561] width 11 height 11
click at [1176, 98] on button "Save" at bounding box center [1166, 105] width 42 height 20
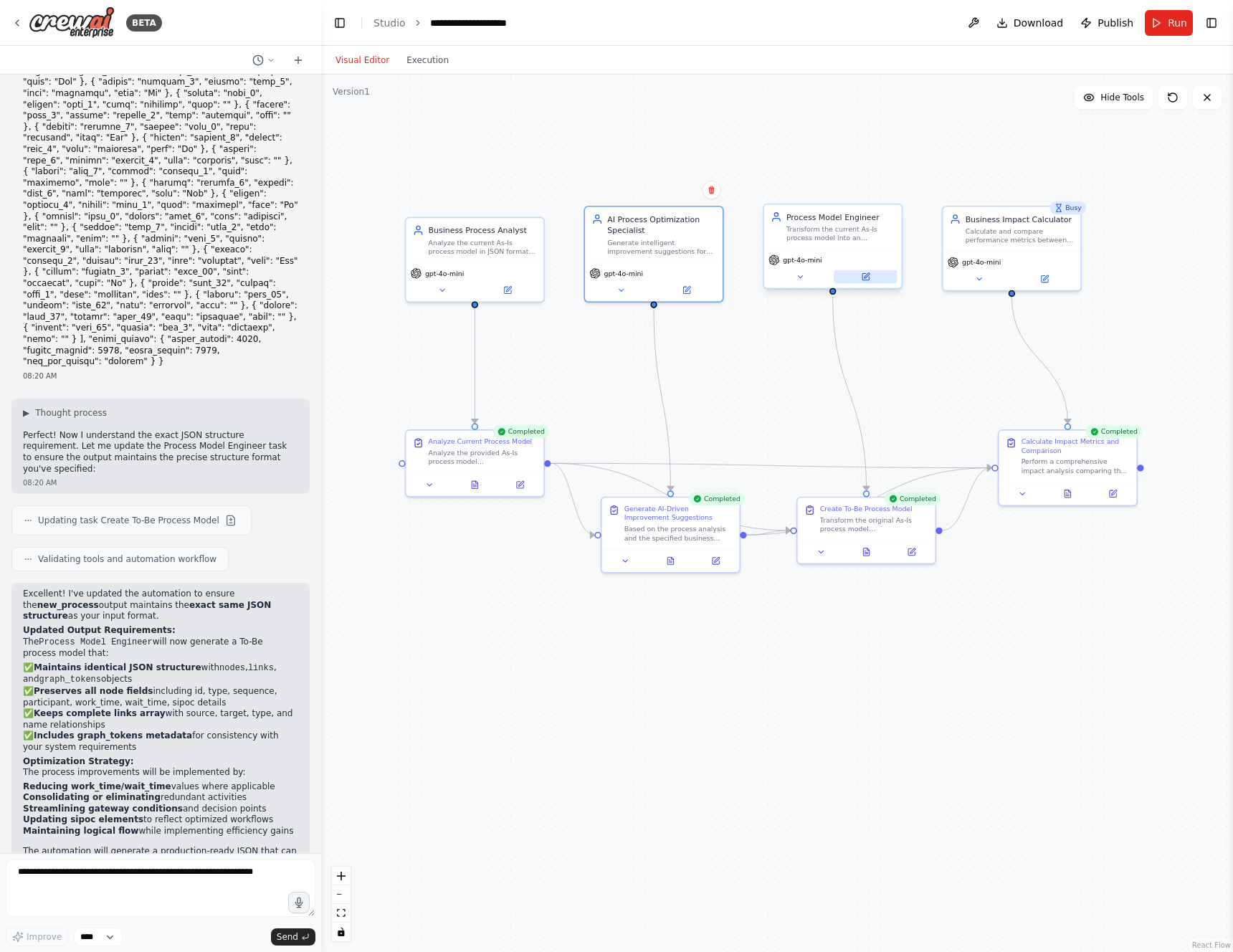
click at [871, 280] on button at bounding box center [865, 277] width 63 height 13
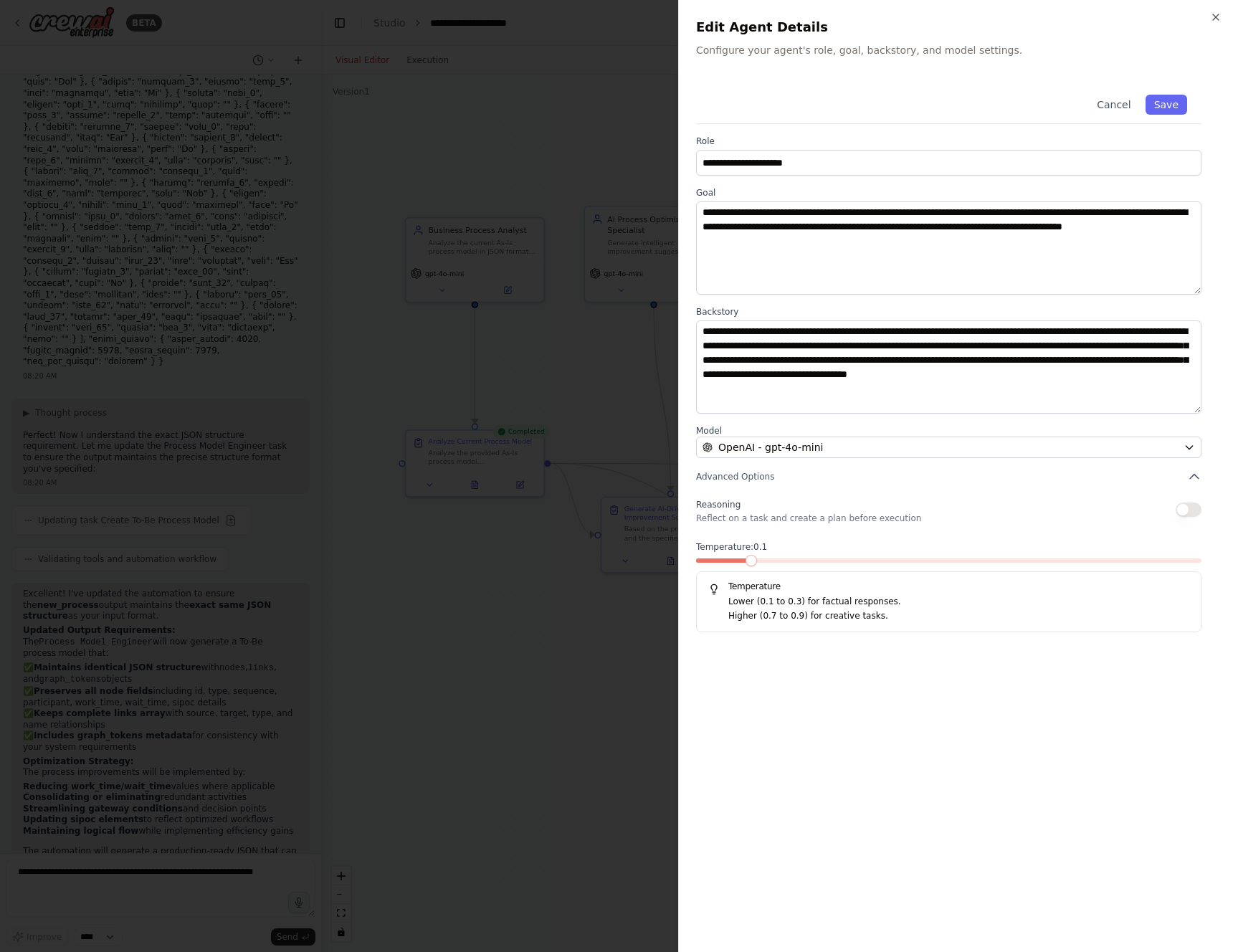
click at [746, 555] on span at bounding box center [751, 561] width 11 height 11
click at [1181, 104] on button "Save" at bounding box center [1166, 105] width 42 height 20
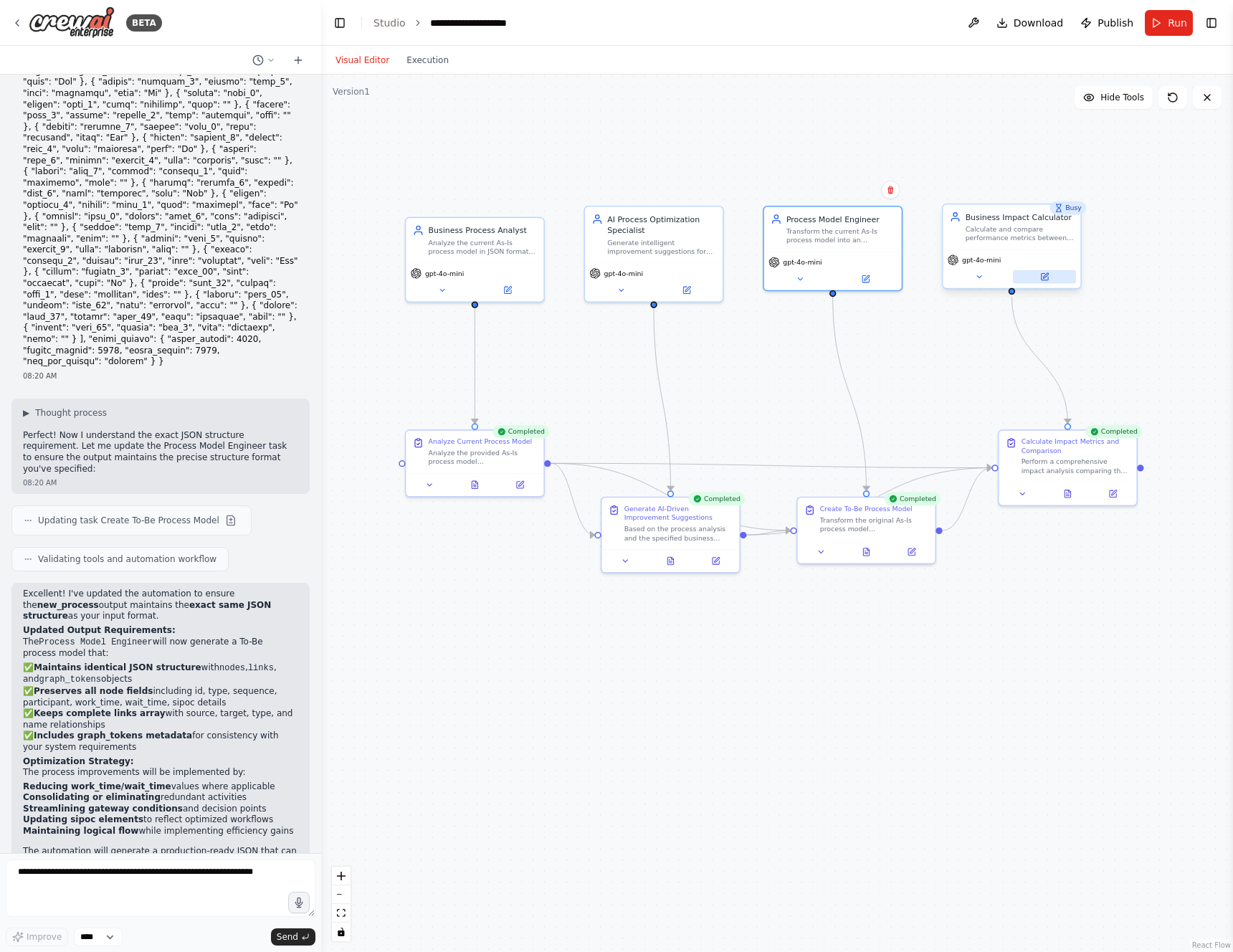
click at [1031, 273] on button at bounding box center [1045, 277] width 63 height 13
click at [1034, 274] on button at bounding box center [1045, 277] width 63 height 13
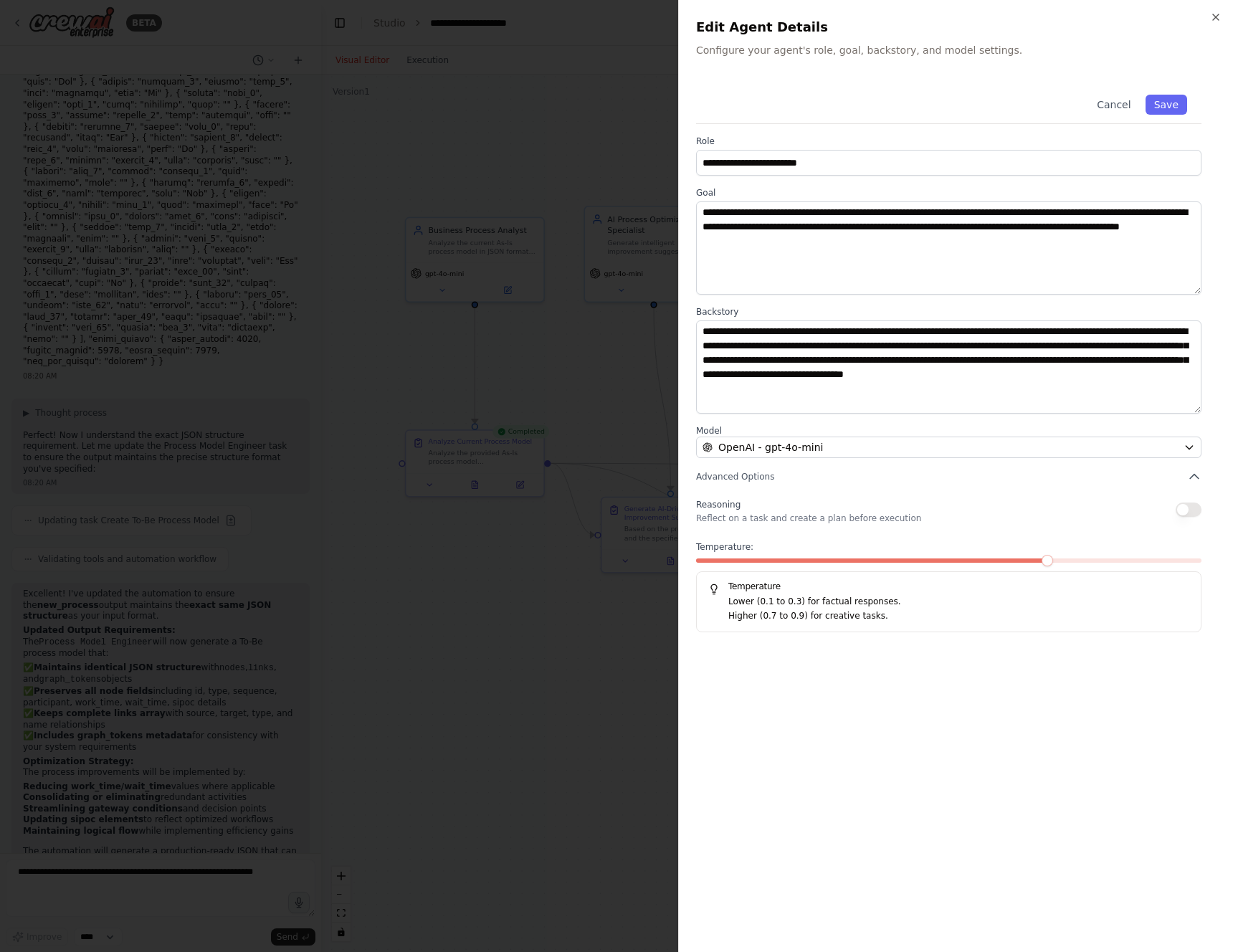
click at [1042, 566] on div "Temperature: Temperature Lower (0.1 to 0.3) for factual responses. Higher (0.7 …" at bounding box center [949, 586] width 506 height 91
click at [1051, 549] on label "Temperature:" at bounding box center [949, 546] width 506 height 11
click at [746, 566] on span at bounding box center [751, 561] width 11 height 11
click at [1163, 96] on button "Save" at bounding box center [1166, 105] width 42 height 20
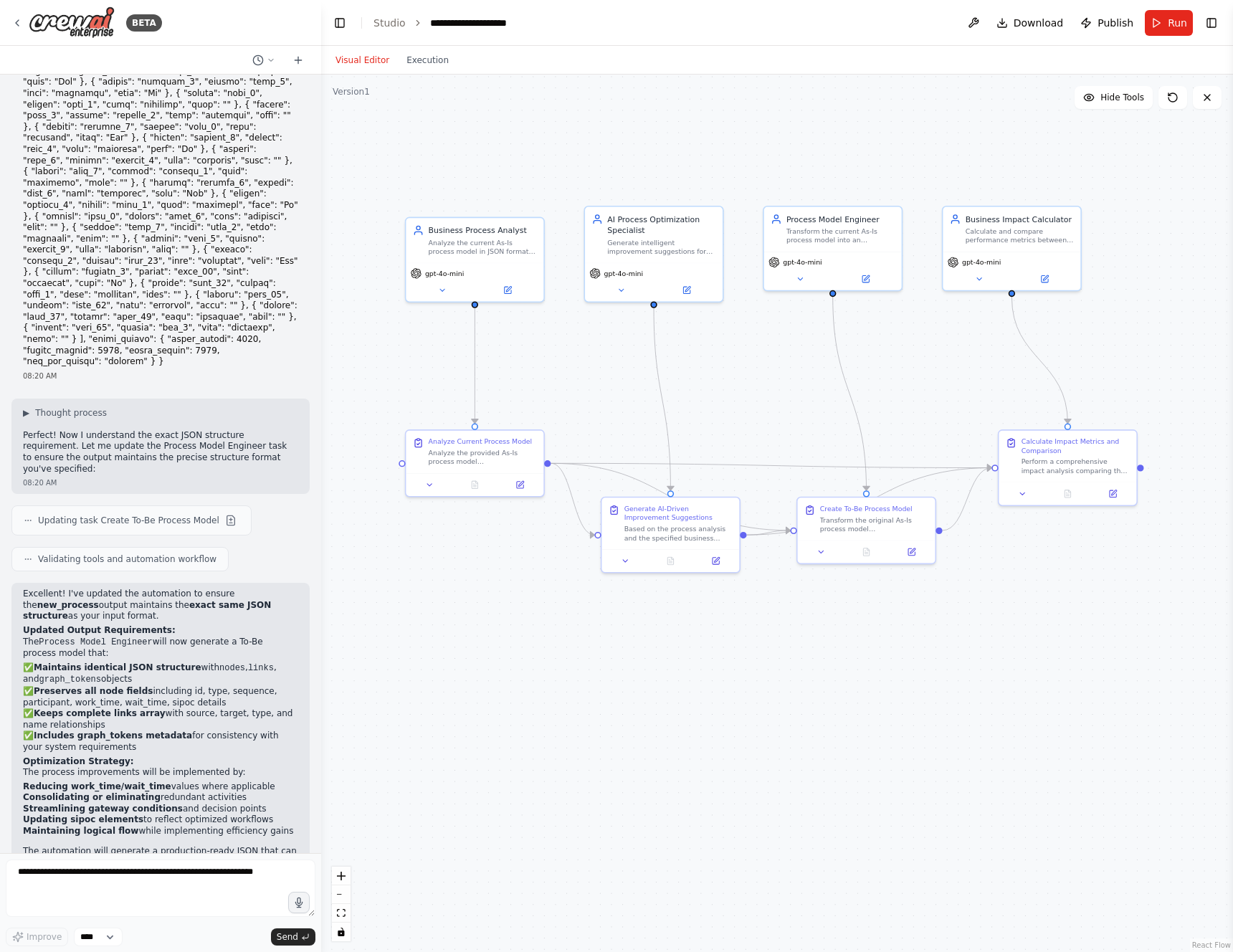
click at [948, 179] on div ".deletable-edge-delete-btn { width: 20px; height: 20px; border: 0px solid #ffff…" at bounding box center [777, 514] width 912 height 878
click at [420, 56] on button "Execution" at bounding box center [428, 60] width 59 height 17
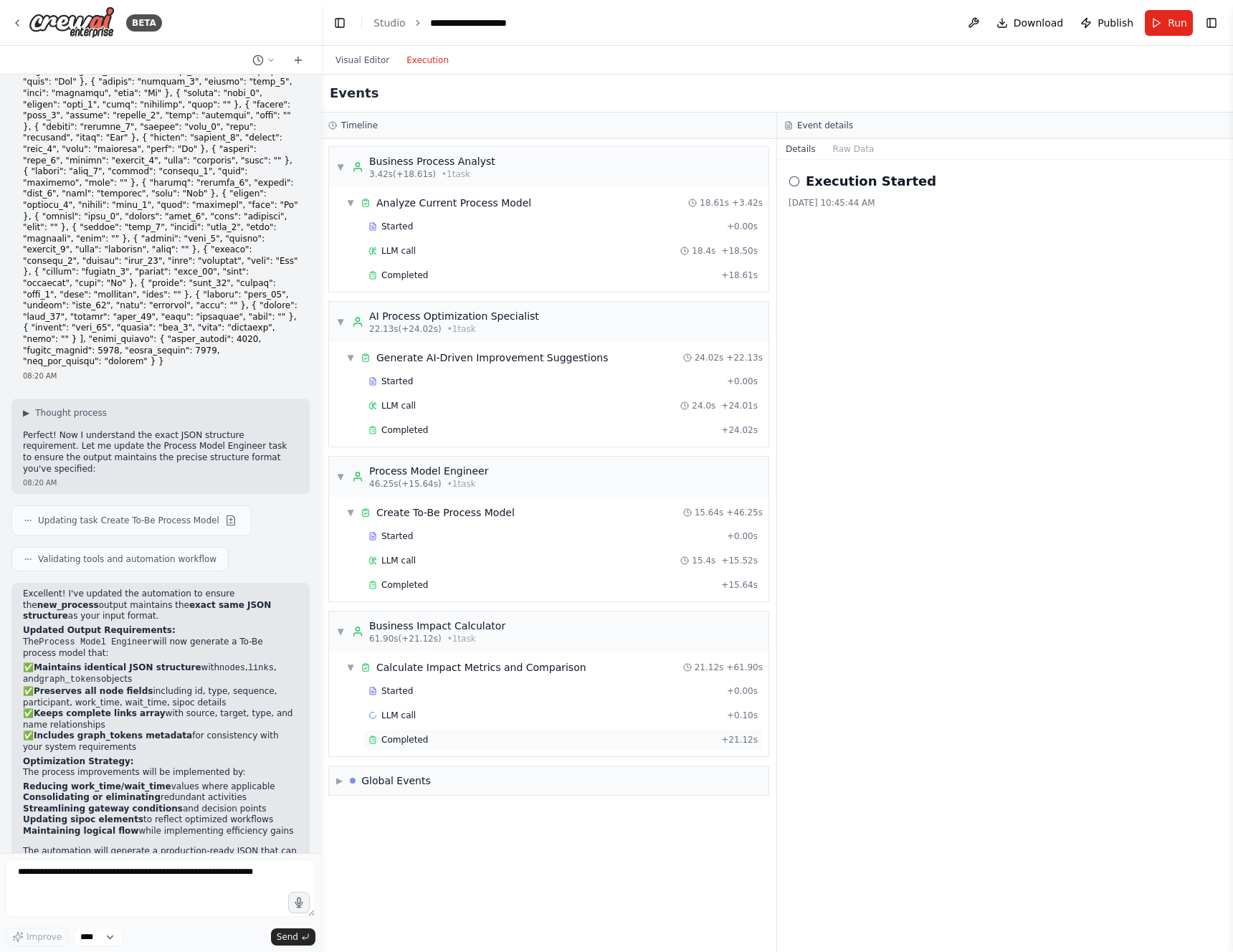
click at [411, 735] on span "Completed" at bounding box center [405, 739] width 47 height 11
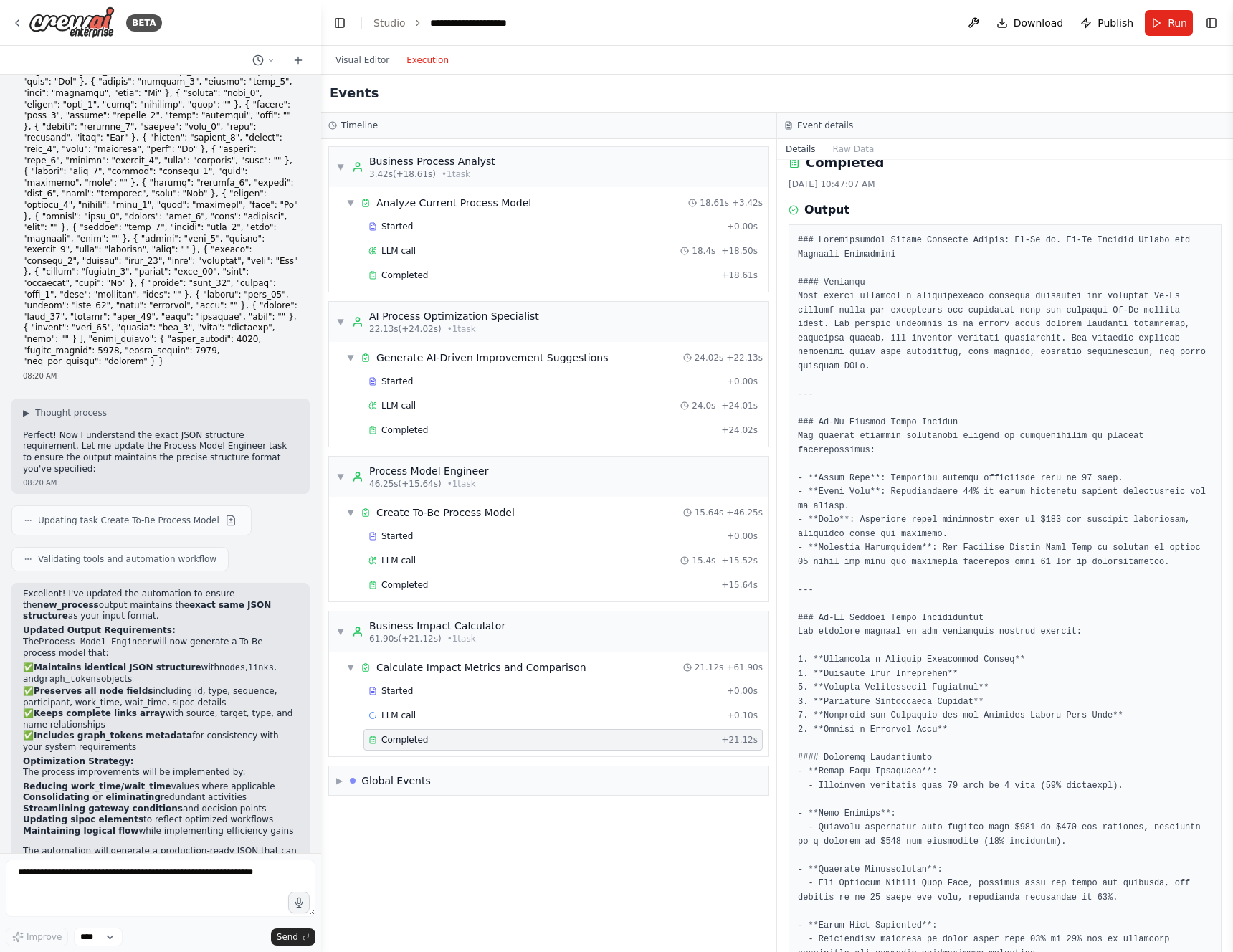
scroll to position [47, 0]
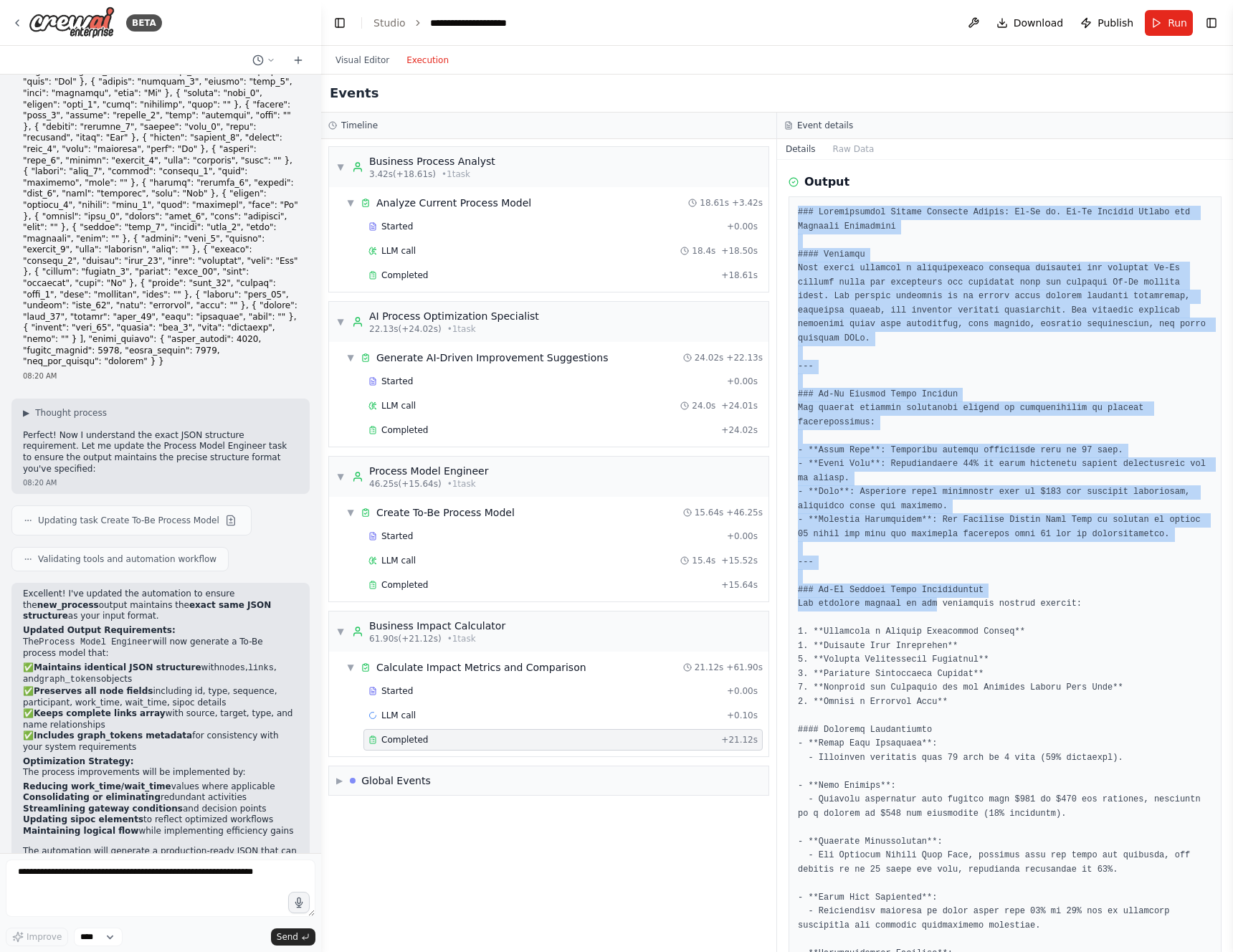
drag, startPoint x: 796, startPoint y: 210, endPoint x: 939, endPoint y: 619, distance: 433.3
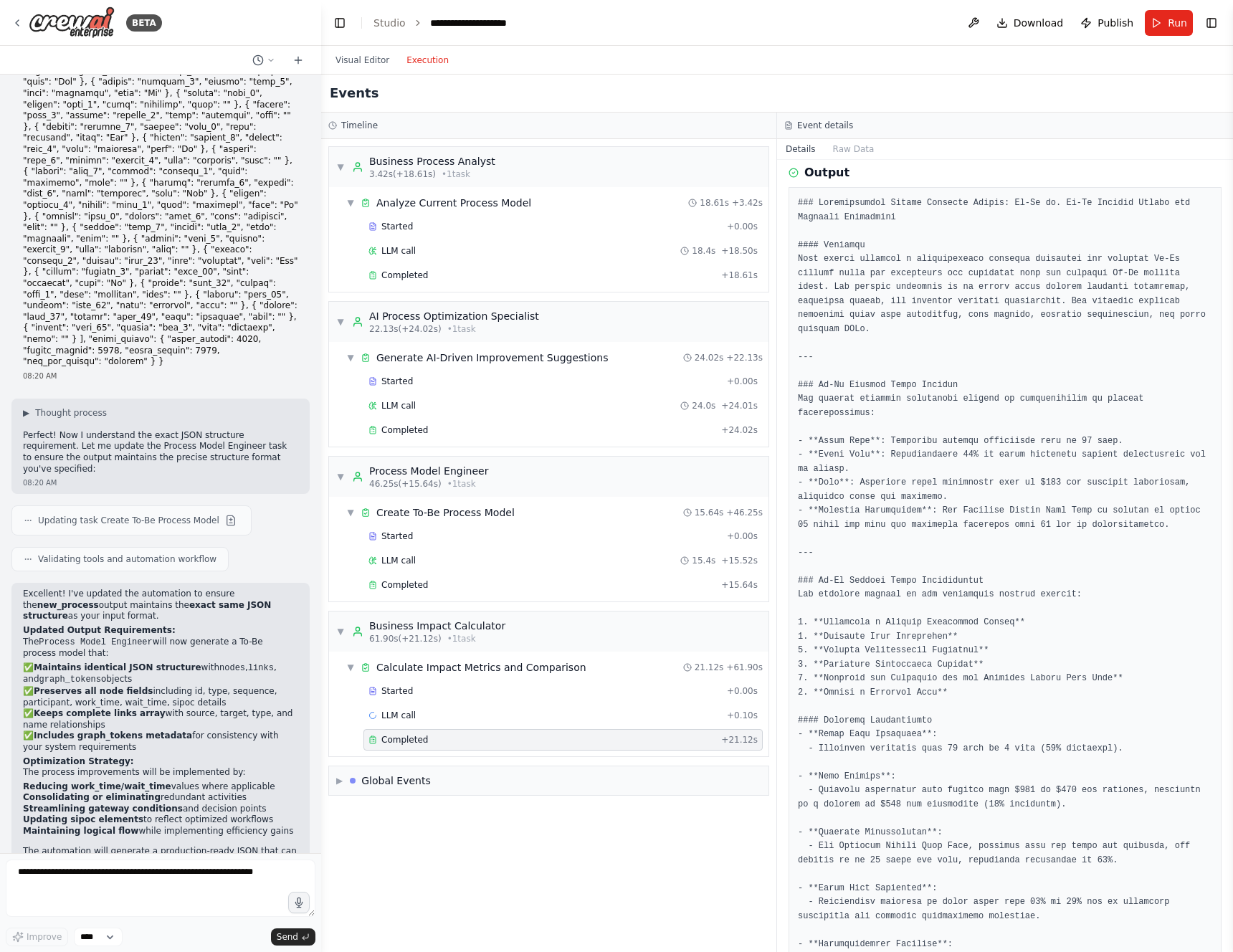
scroll to position [65, 0]
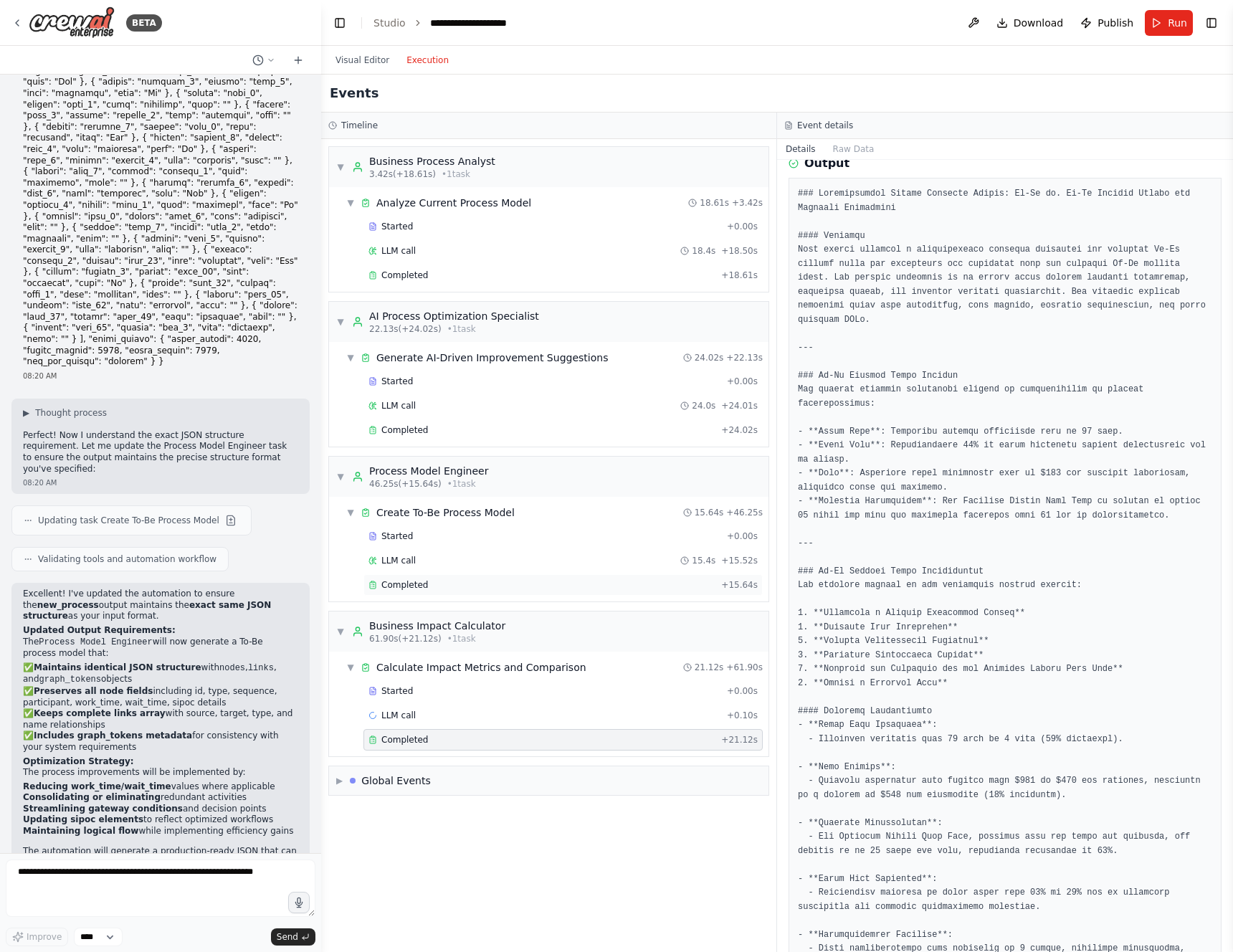
click at [434, 584] on div "Completed" at bounding box center [542, 584] width 347 height 11
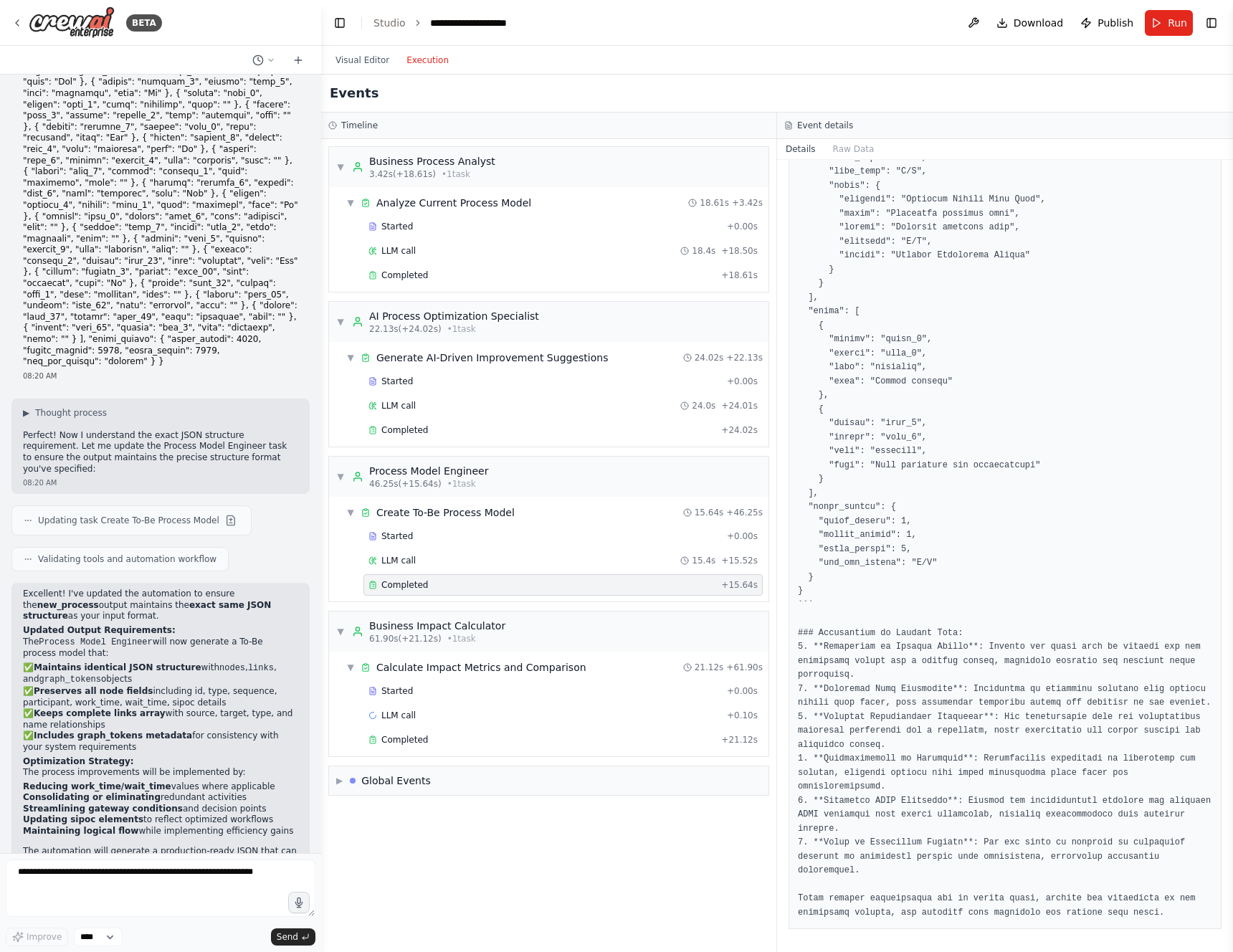
scroll to position [0, 0]
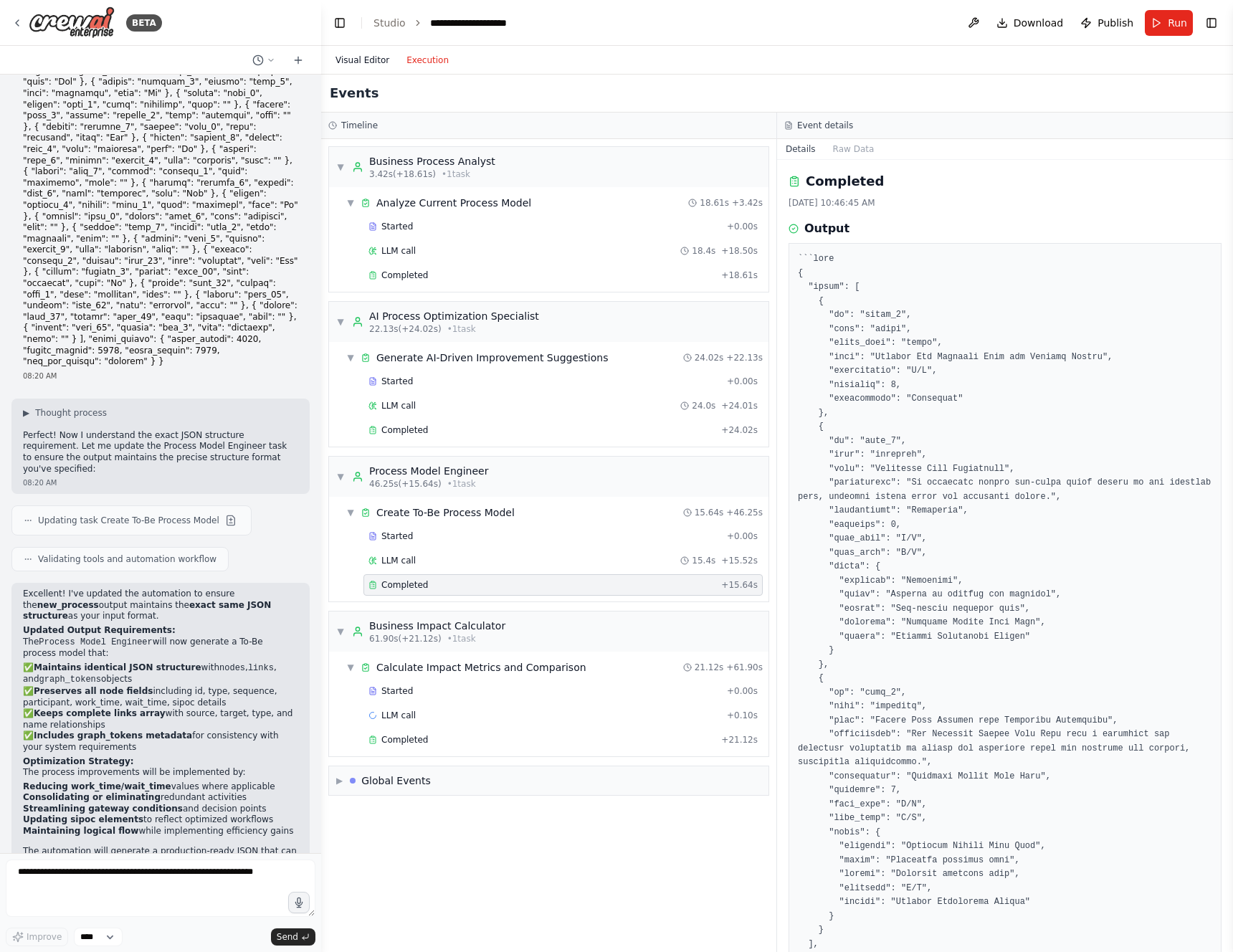
click at [368, 59] on button "Visual Editor" at bounding box center [363, 60] width 71 height 17
